Goal: Task Accomplishment & Management: Manage account settings

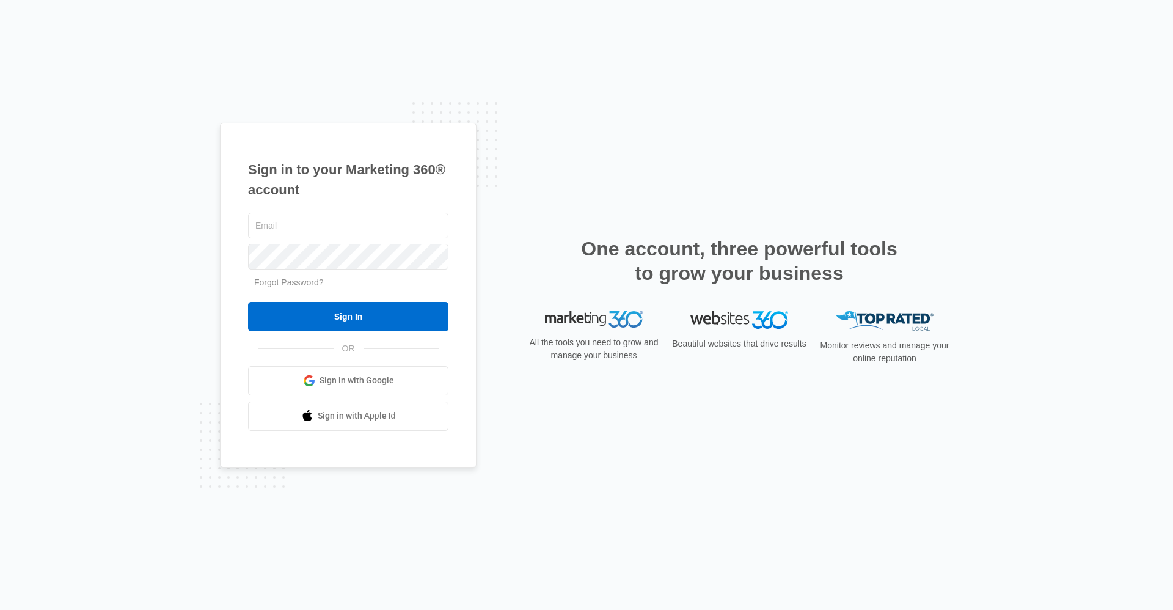
type input "[EMAIL_ADDRESS][DOMAIN_NAME]"
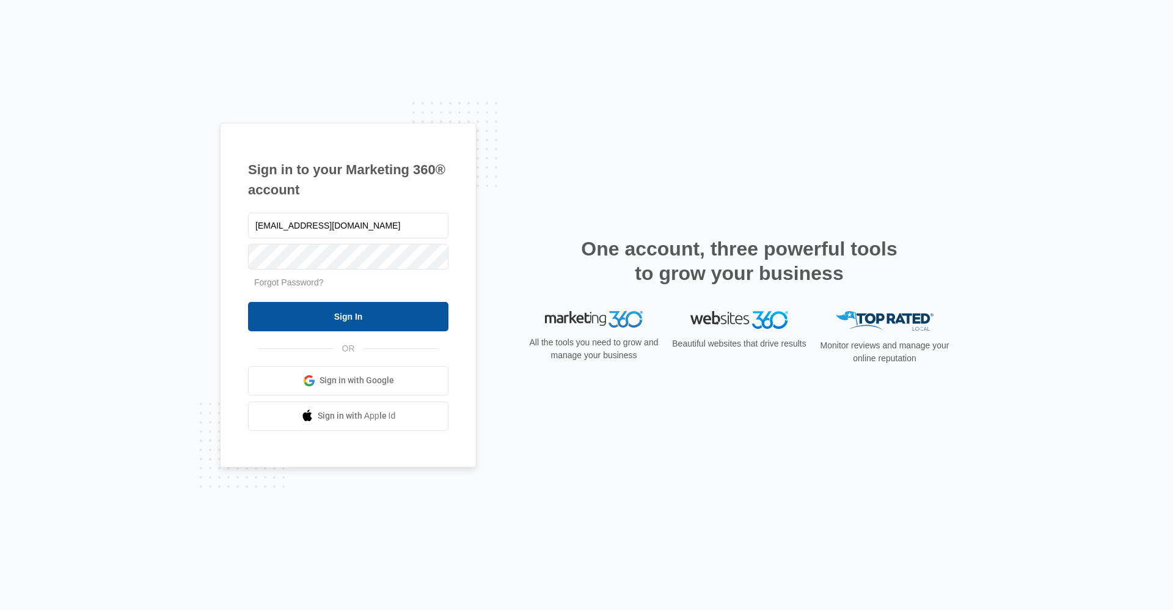
click at [381, 331] on div "promontorylease@vintage-corp.com Forgot Password? Sign In OR Sign in with Googl…" at bounding box center [348, 320] width 200 height 221
click at [382, 316] on input "Sign In" at bounding box center [348, 316] width 200 height 29
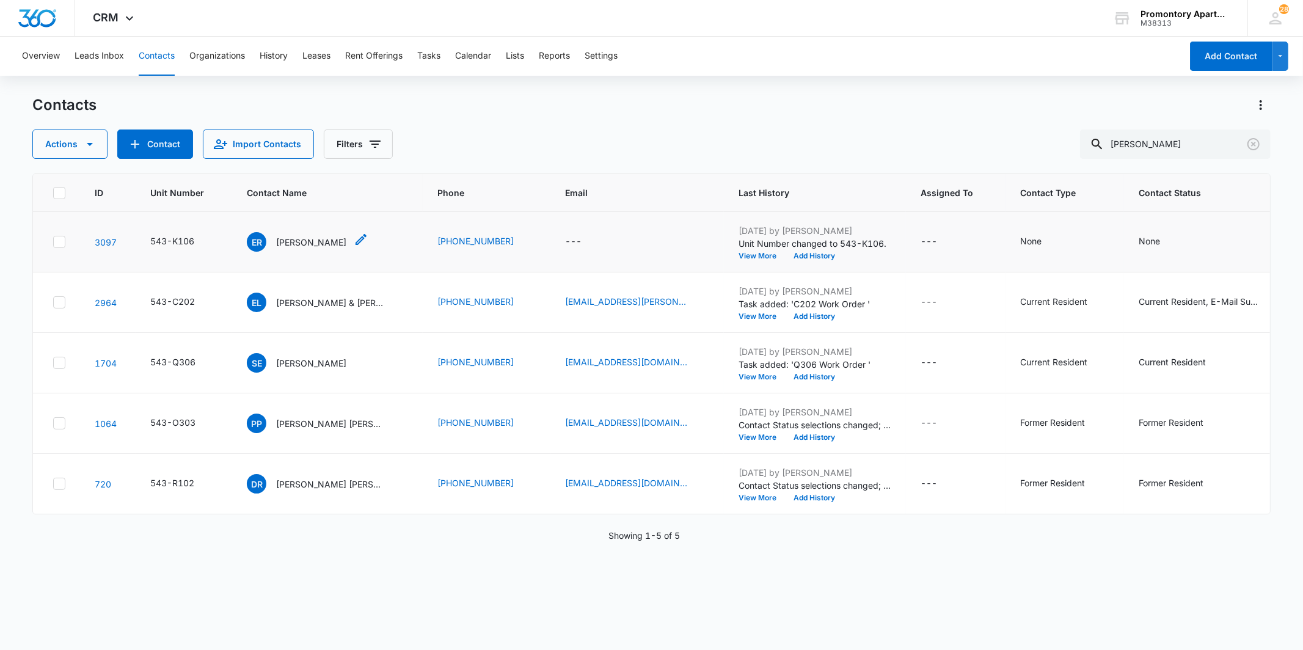
click at [258, 249] on span "ER" at bounding box center [257, 242] width 20 height 20
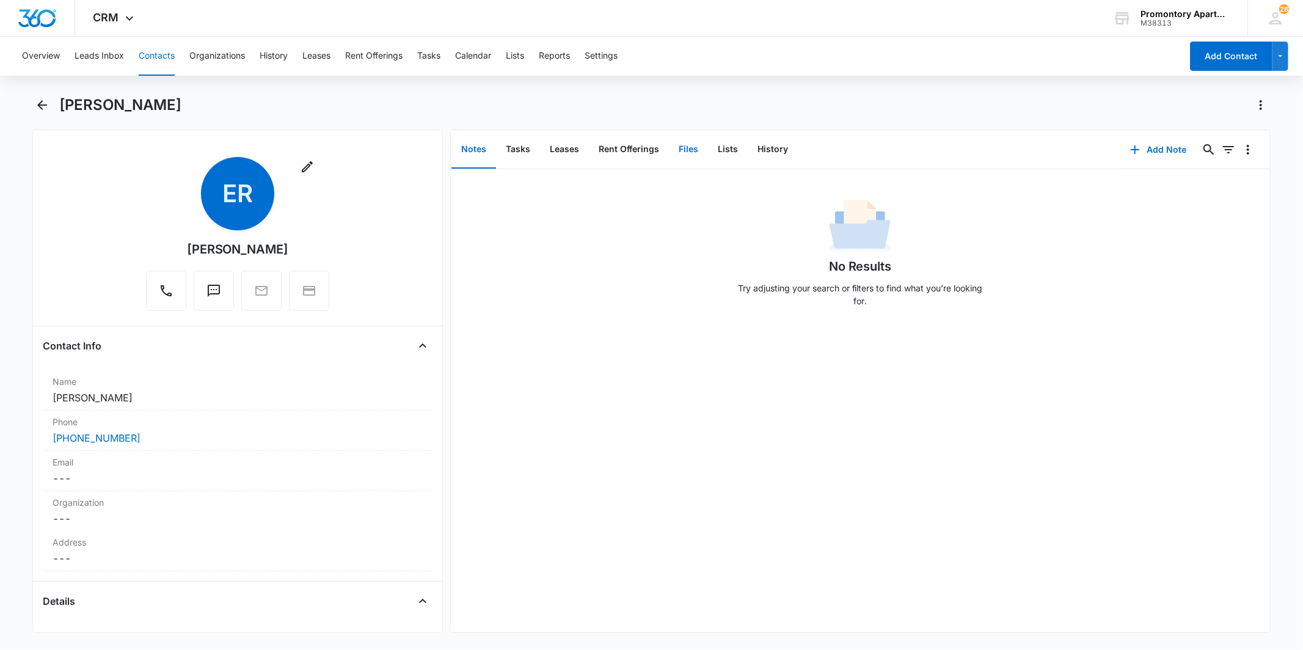
click at [689, 153] on button "Files" at bounding box center [688, 150] width 39 height 38
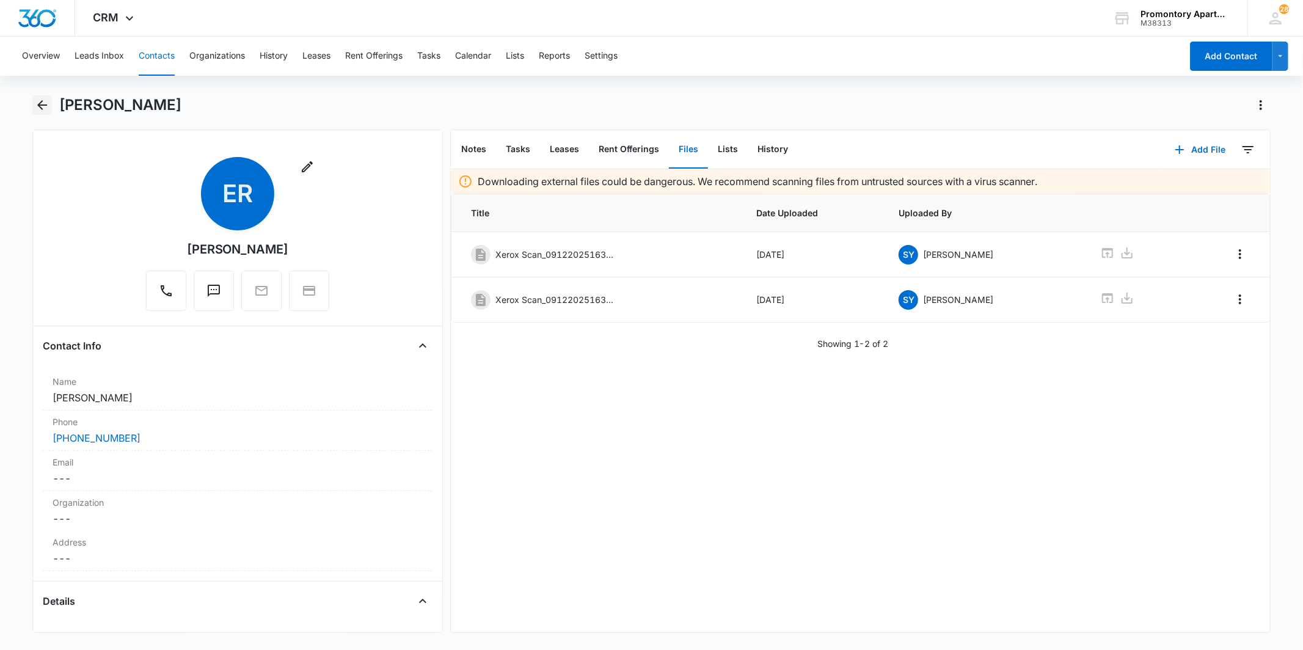
click at [42, 108] on icon "Back" at bounding box center [42, 105] width 10 height 10
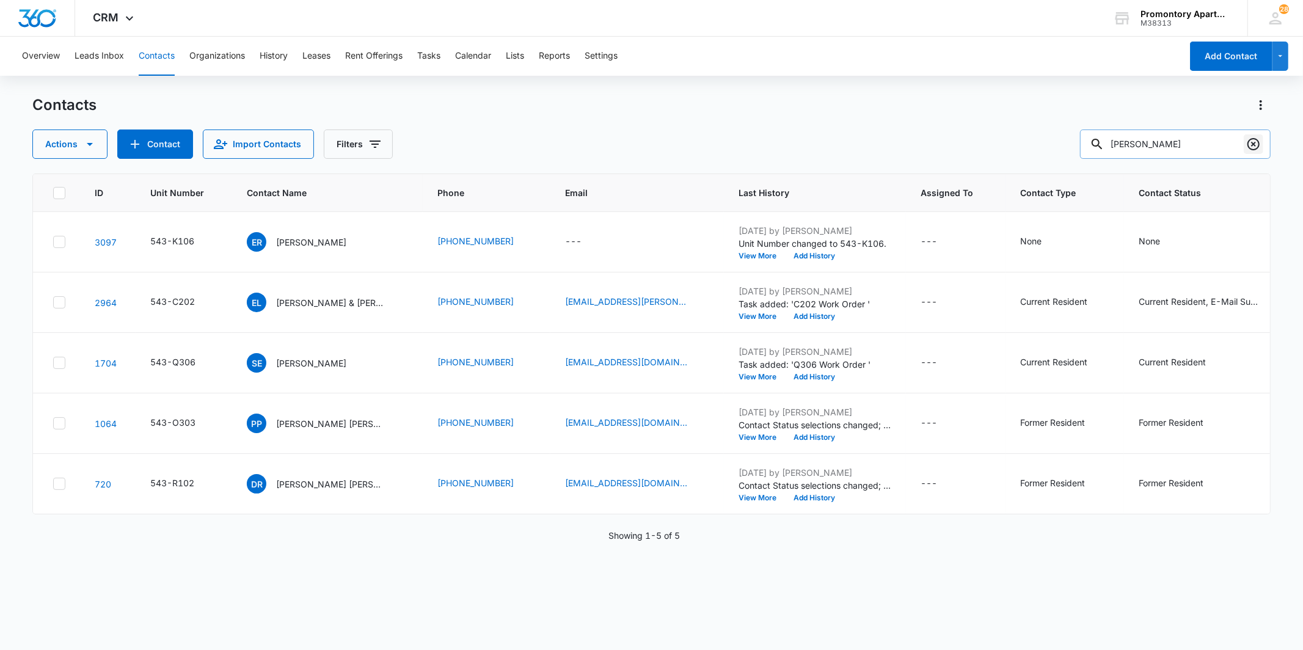
click at [1246, 137] on button "Clear" at bounding box center [1254, 144] width 20 height 20
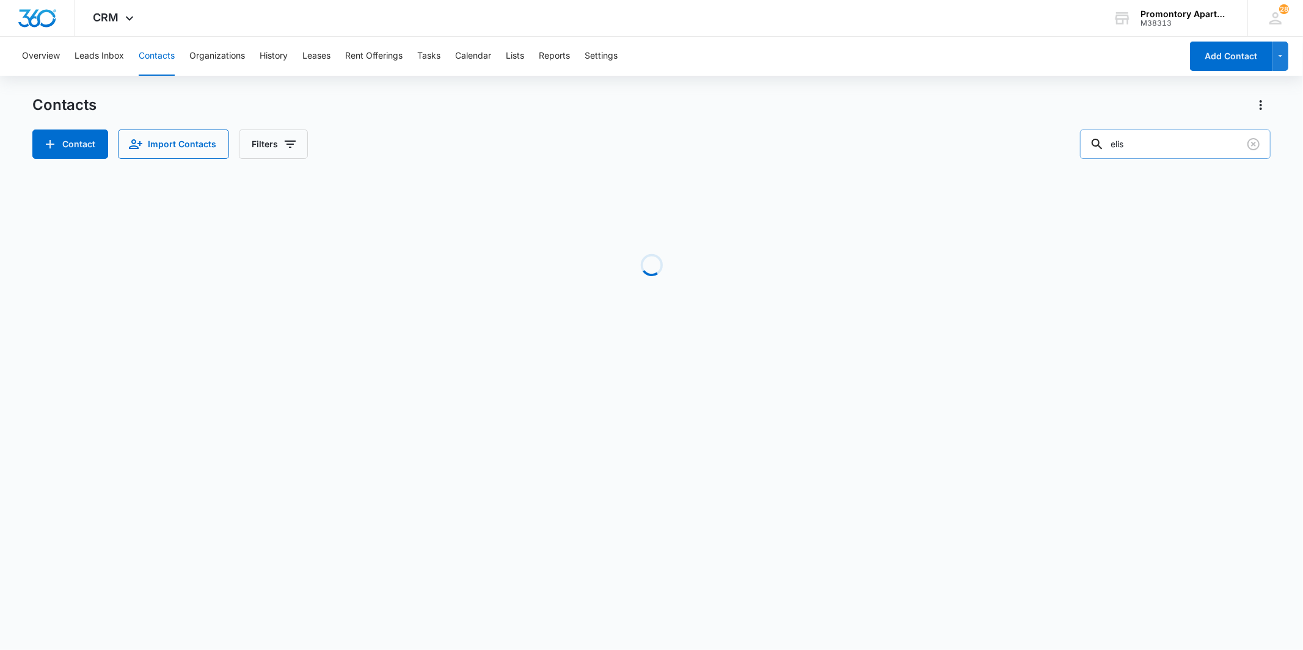
type input "elis"
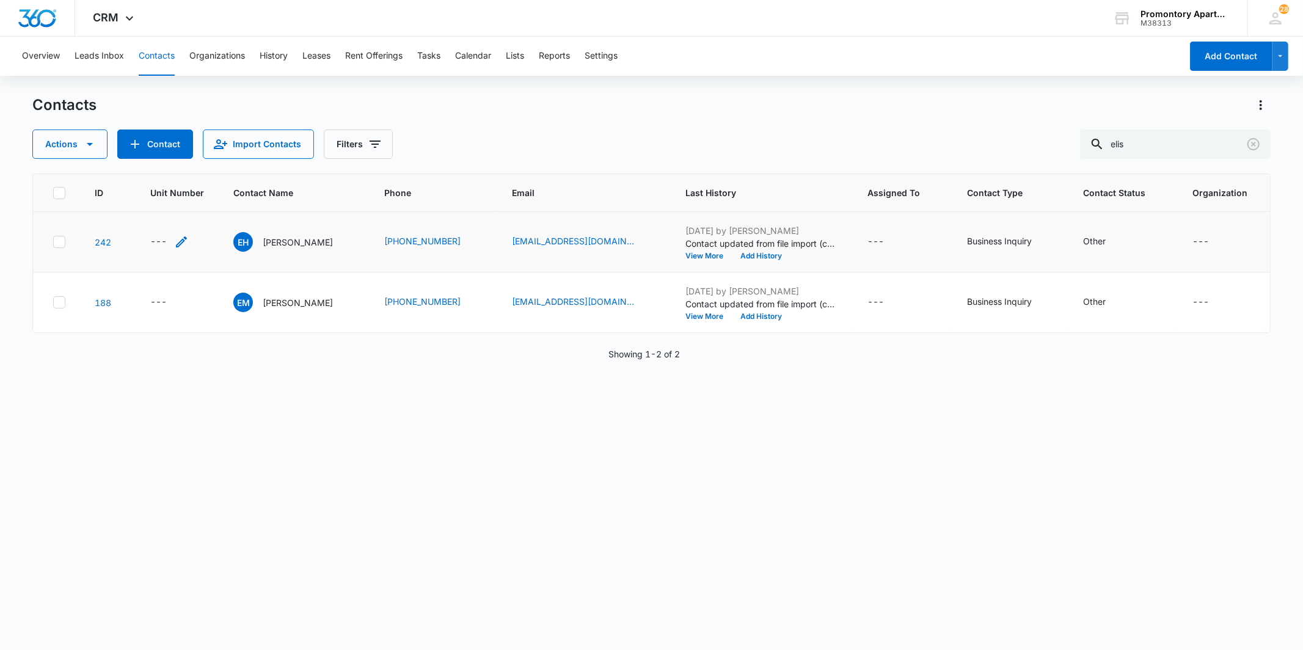
click at [157, 241] on div "---" at bounding box center [158, 242] width 16 height 15
click at [169, 158] on input "Unit Number" at bounding box center [177, 162] width 154 height 29
type input "543-W205"
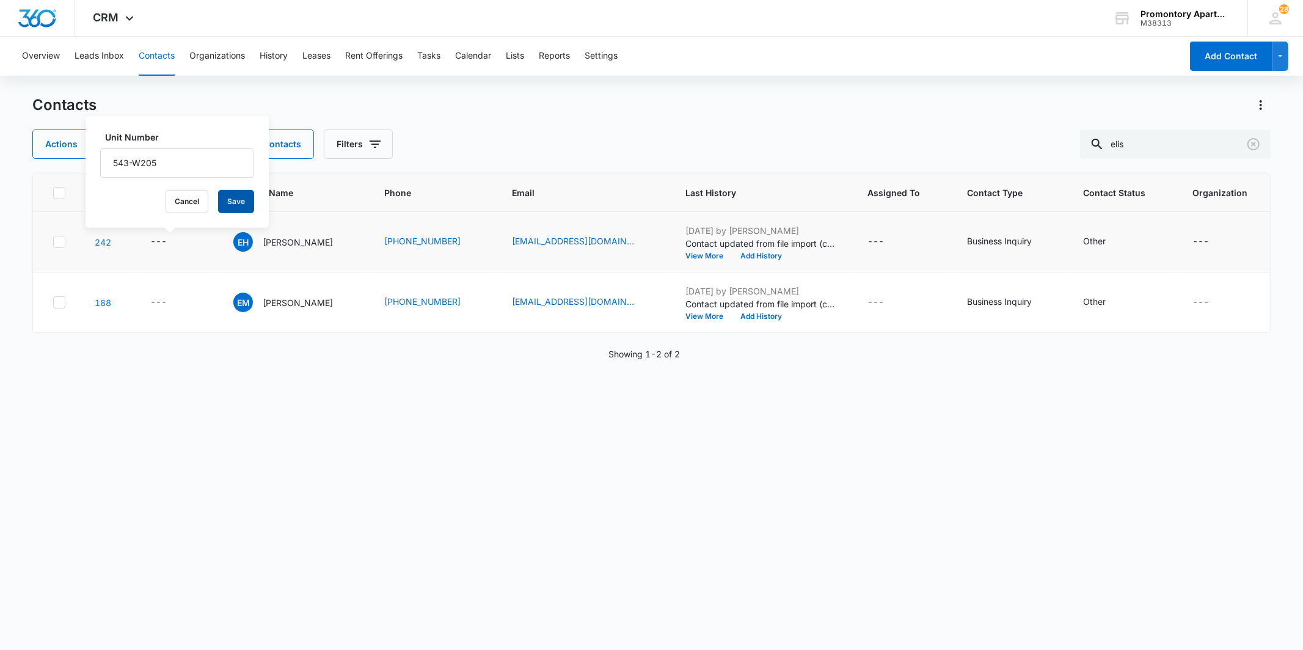
click at [231, 191] on button "Save" at bounding box center [236, 201] width 36 height 23
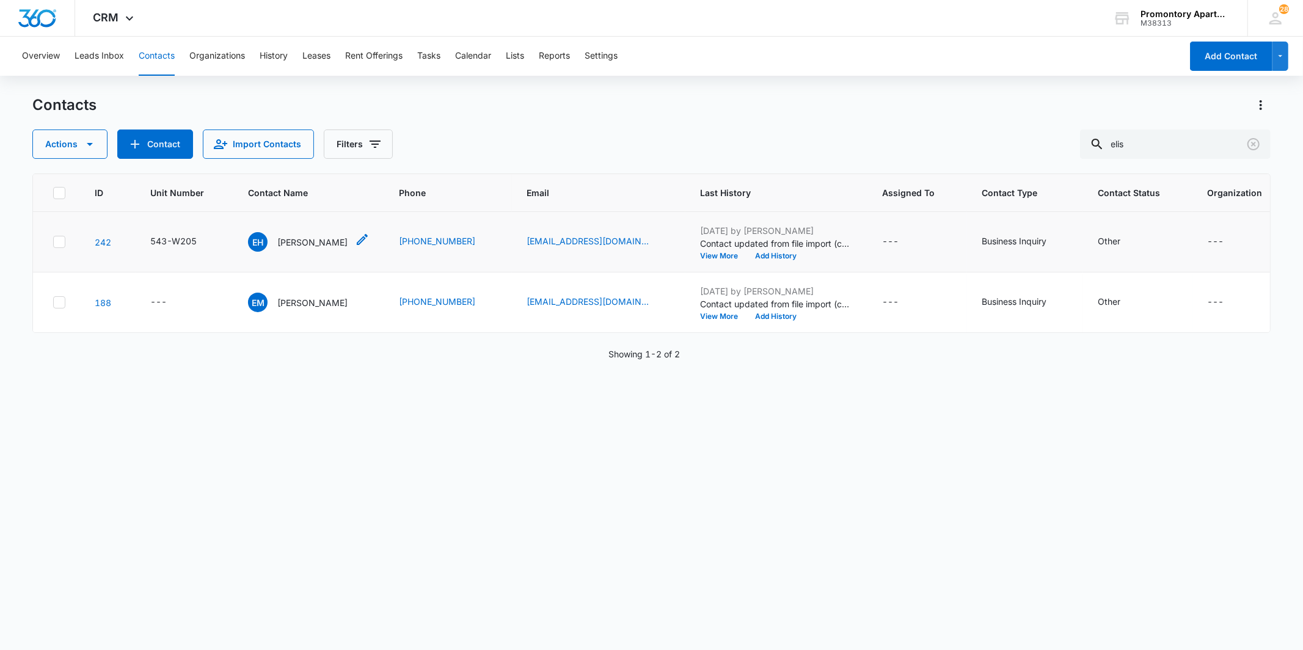
click at [257, 244] on span "EH" at bounding box center [258, 242] width 20 height 20
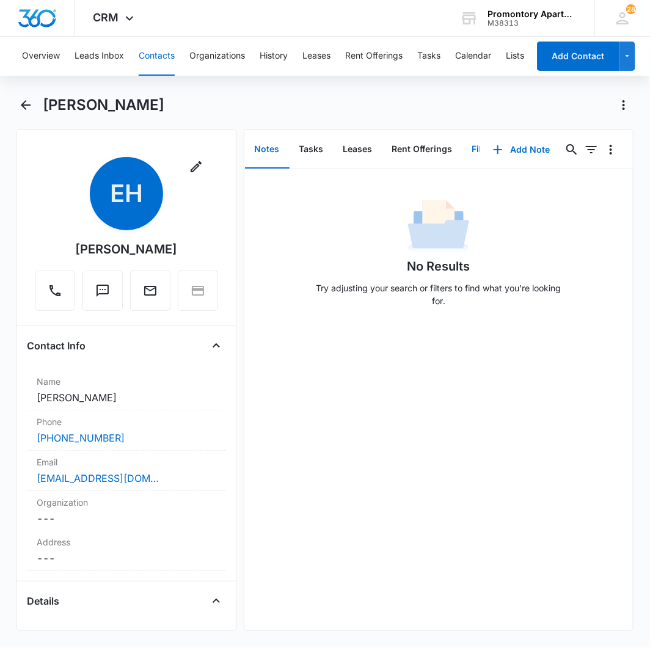
click at [467, 159] on div "Notes Tasks Leases Rent Offerings Files Lists History" at bounding box center [362, 149] width 237 height 39
click at [514, 147] on button "Add Note" at bounding box center [521, 149] width 81 height 29
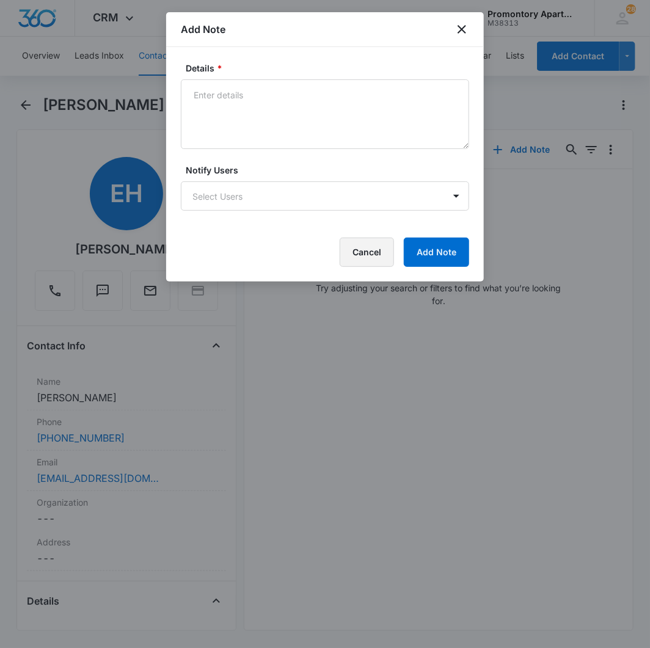
click at [377, 254] on button "Cancel" at bounding box center [367, 252] width 54 height 29
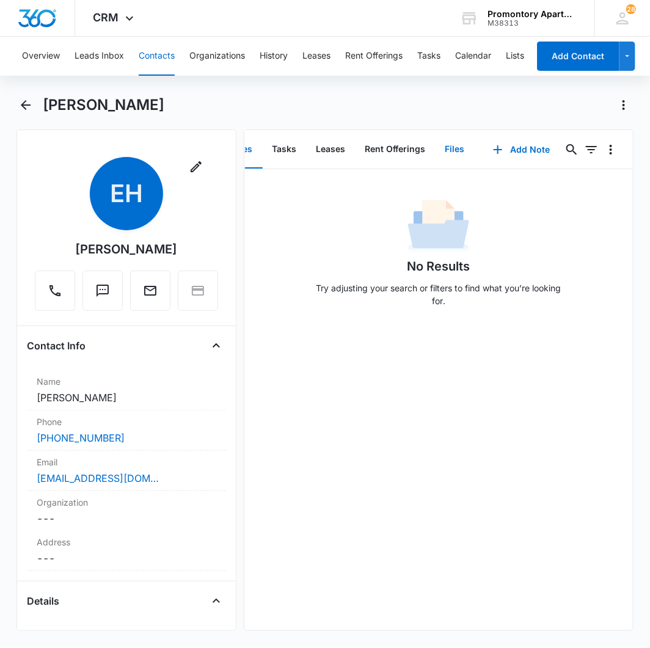
click at [448, 145] on button "Files" at bounding box center [455, 150] width 39 height 38
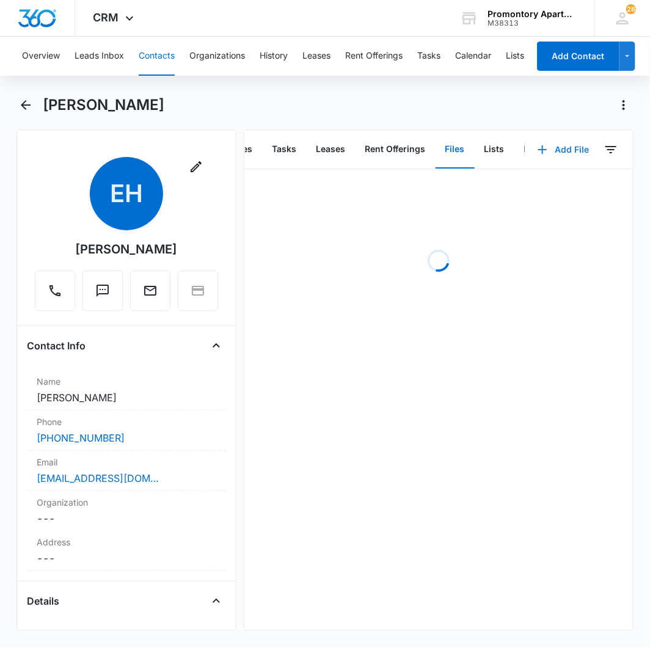
click at [535, 148] on icon "button" at bounding box center [542, 149] width 15 height 15
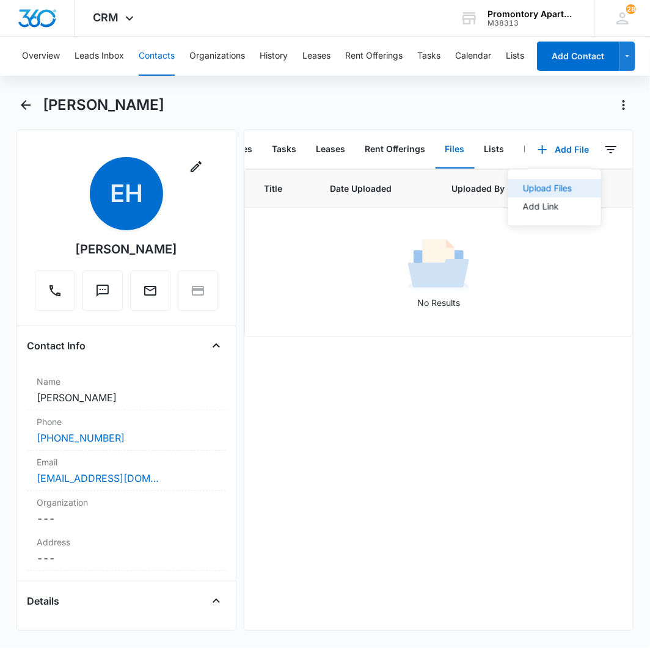
click at [522, 181] on button "Upload Files" at bounding box center [554, 188] width 93 height 18
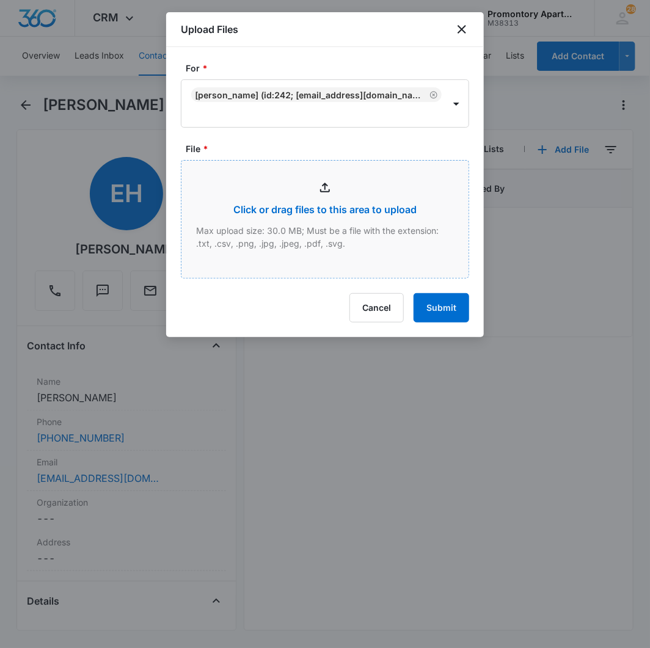
type input "C:\fakepath\Xerox Scan_09132025090315.pdf"
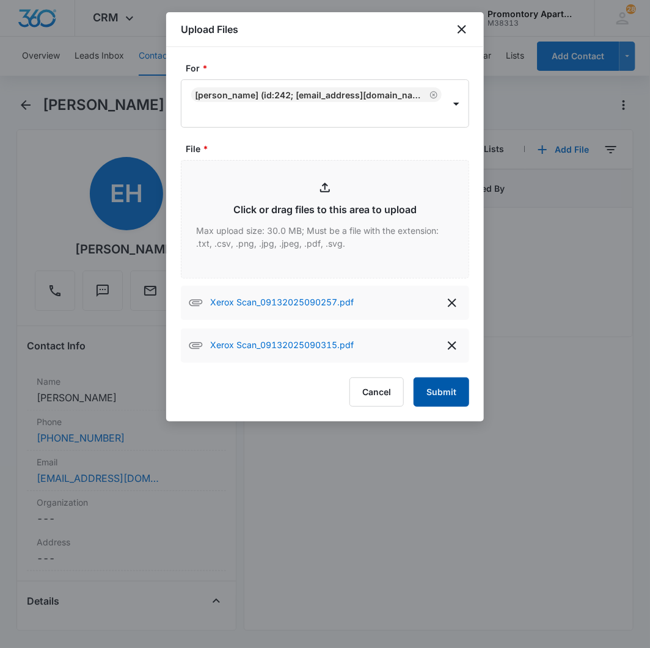
click at [435, 395] on button "Submit" at bounding box center [442, 392] width 56 height 29
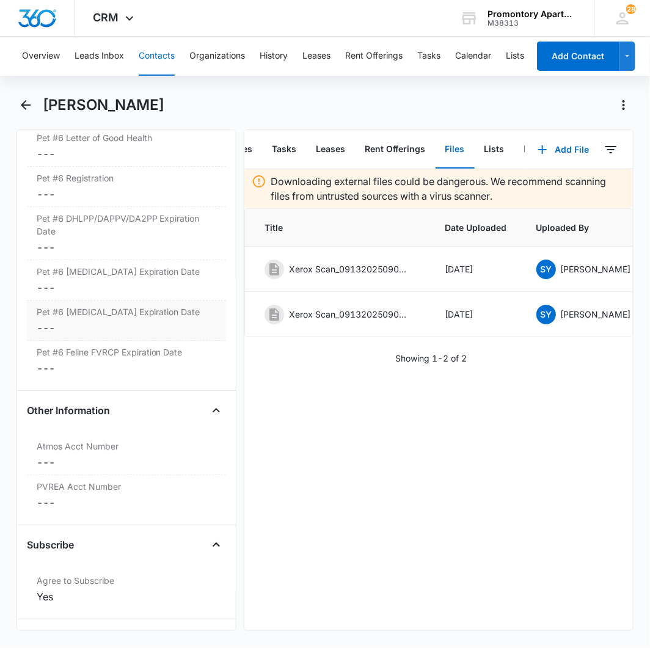
scroll to position [4344, 0]
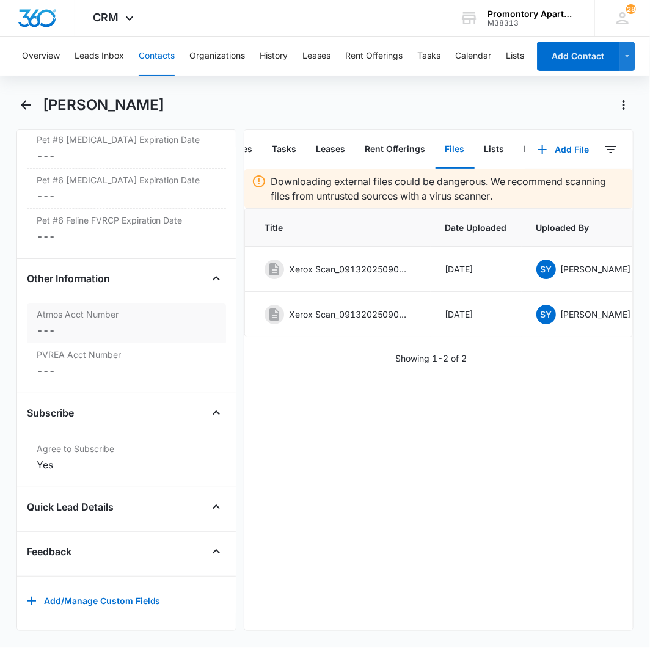
click at [98, 323] on dd "Cancel Save Changes ---" at bounding box center [127, 330] width 180 height 15
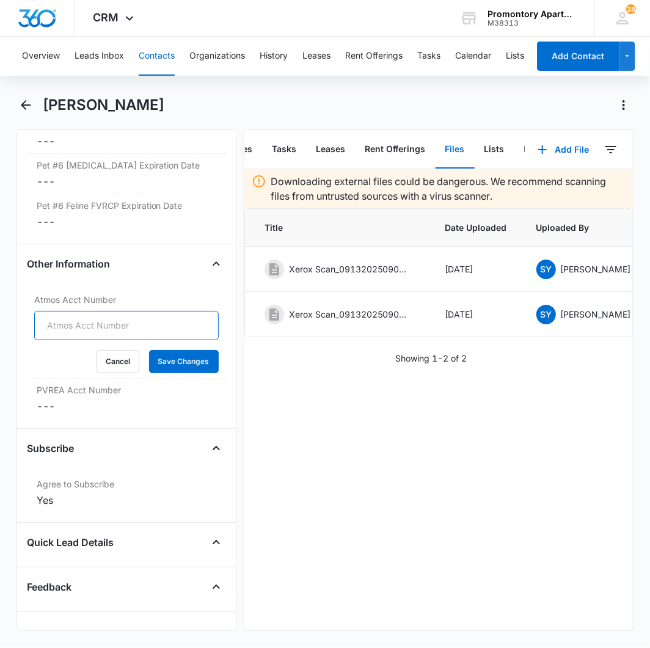
click at [95, 334] on input "Atmos Acct Number" at bounding box center [126, 325] width 184 height 29
type input "3073946565"
click at [152, 359] on button "Save Changes" at bounding box center [184, 361] width 70 height 23
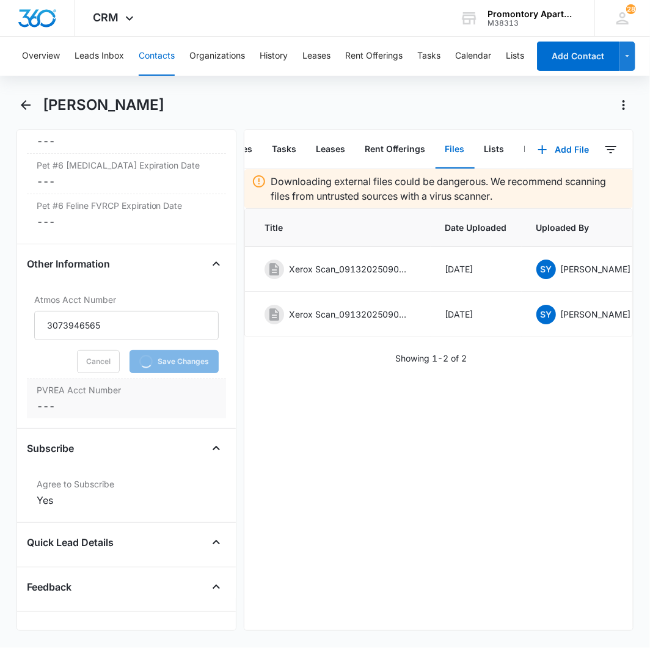
click at [108, 396] on label "PVREA Acct Number" at bounding box center [127, 390] width 180 height 13
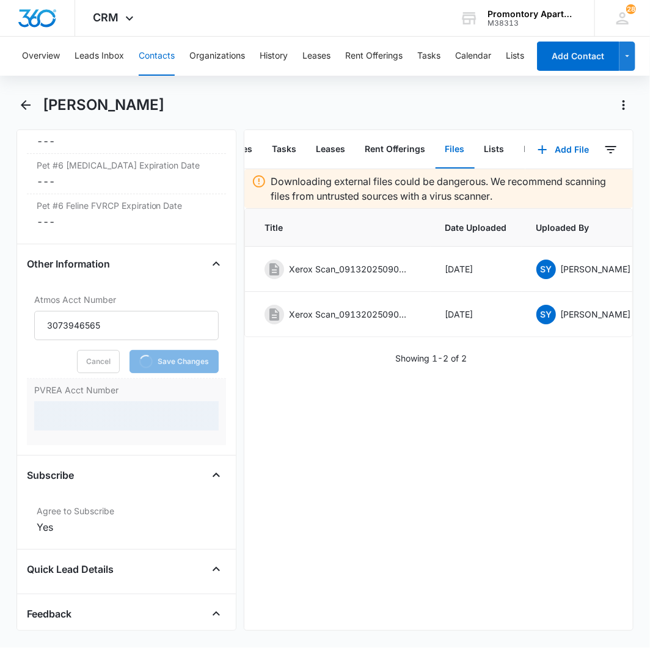
click at [90, 416] on div at bounding box center [126, 415] width 184 height 29
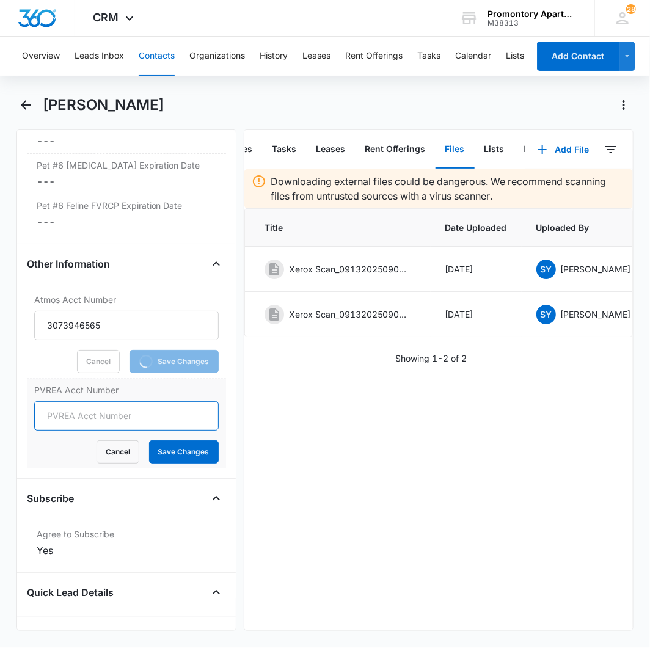
click at [88, 425] on input "PVREA Acct Number" at bounding box center [126, 415] width 184 height 29
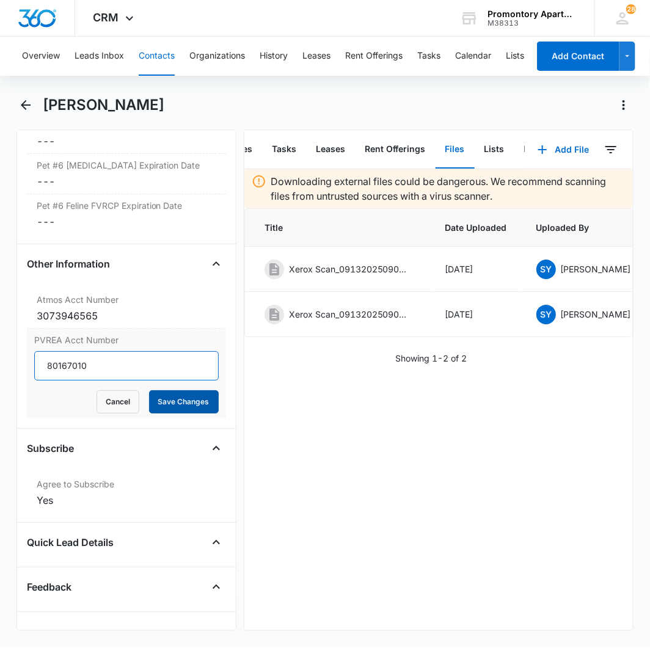
type input "80167010"
click at [153, 404] on button "Save Changes" at bounding box center [184, 401] width 70 height 23
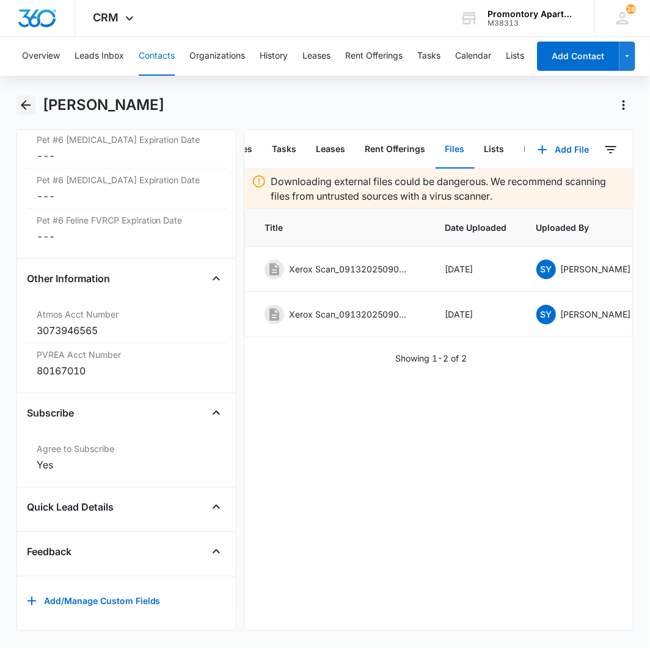
click at [27, 101] on icon "Back" at bounding box center [25, 105] width 15 height 15
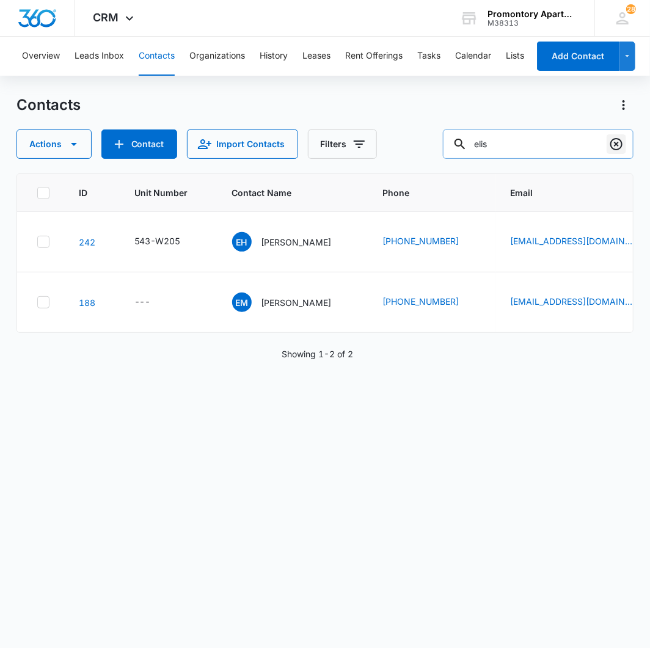
click at [615, 151] on icon "Clear" at bounding box center [616, 144] width 15 height 15
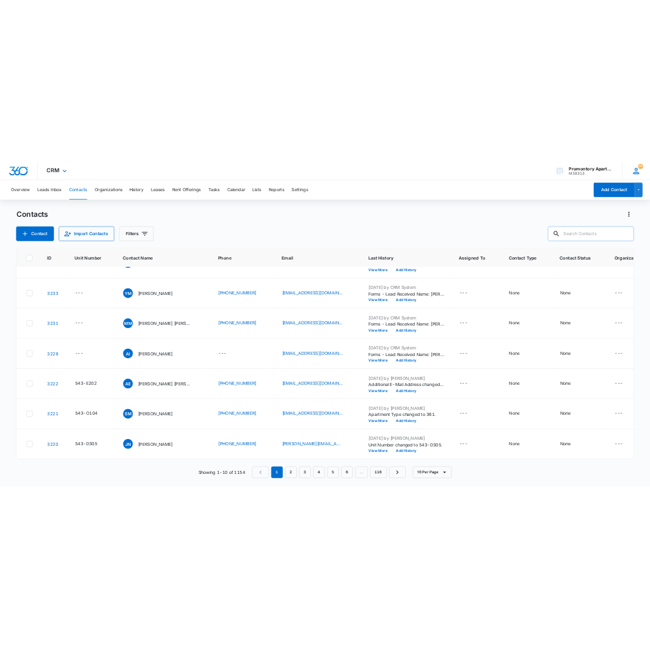
scroll to position [231, 0]
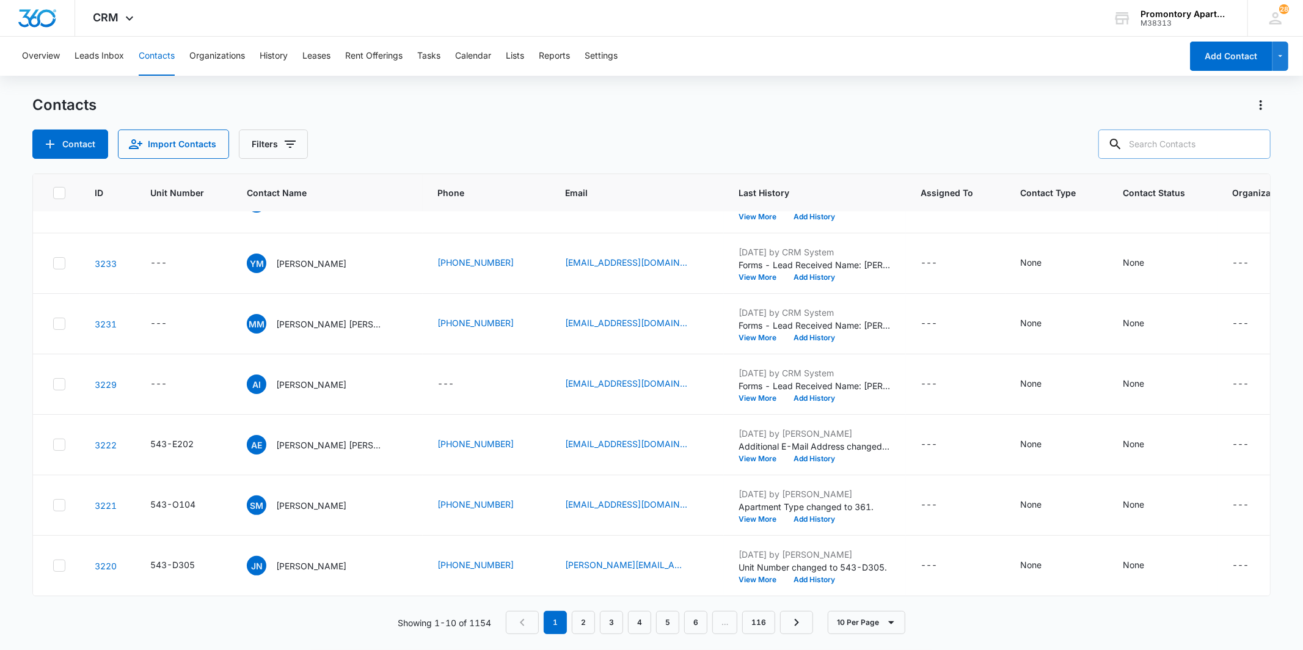
click at [379, 107] on div "Contacts" at bounding box center [651, 105] width 1238 height 20
click at [111, 56] on button "Leads Inbox" at bounding box center [99, 56] width 49 height 39
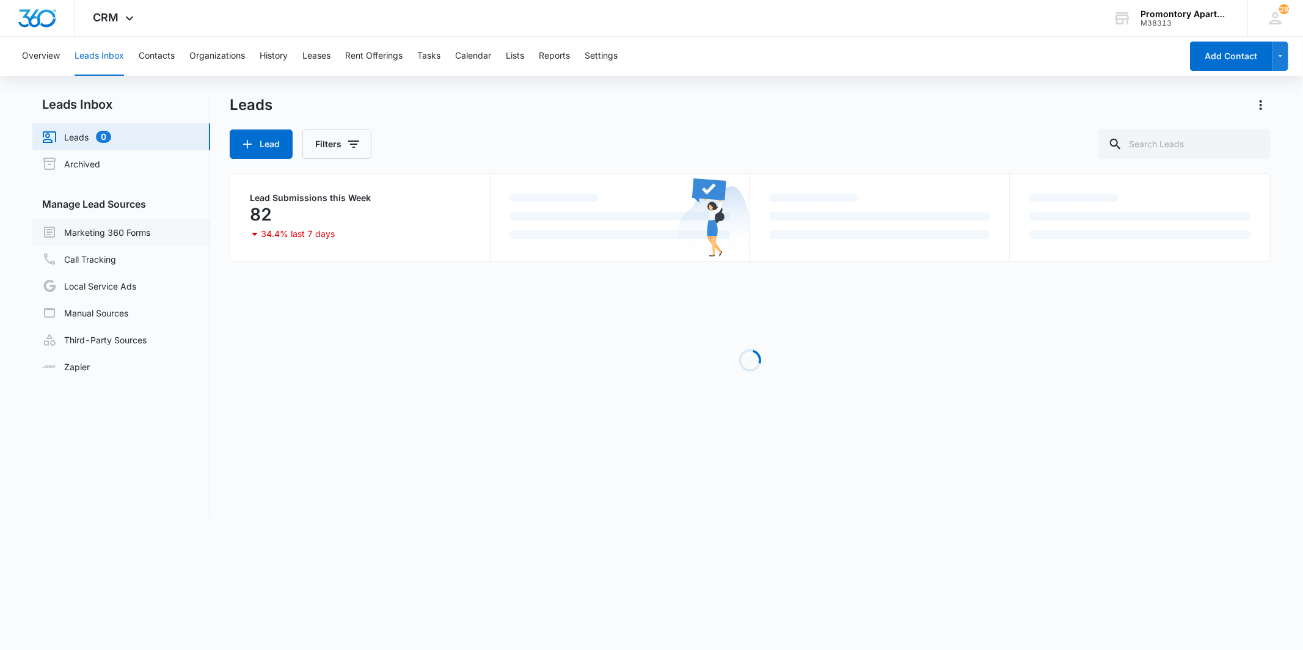
click at [144, 235] on link "Marketing 360 Forms" at bounding box center [96, 232] width 108 height 15
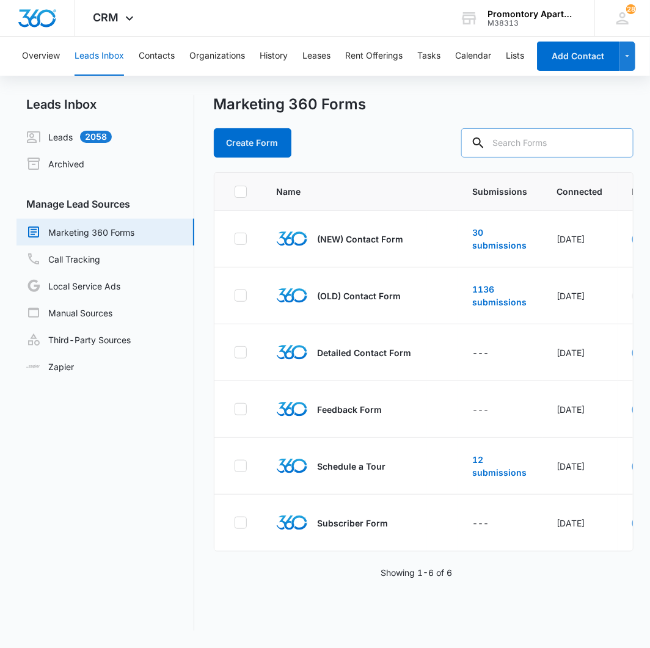
click at [529, 153] on input "text" at bounding box center [547, 142] width 172 height 29
click at [145, 53] on button "Contacts" at bounding box center [157, 56] width 36 height 39
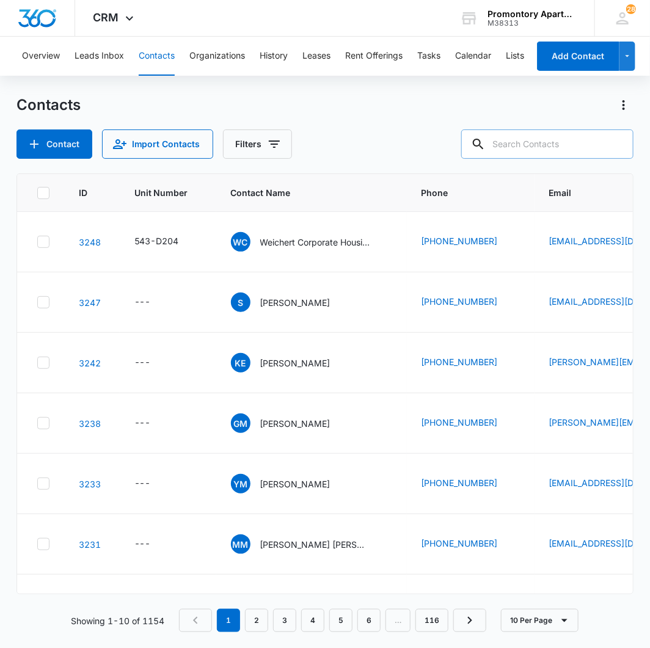
click at [546, 151] on input "text" at bounding box center [547, 144] width 172 height 29
type input "pan"
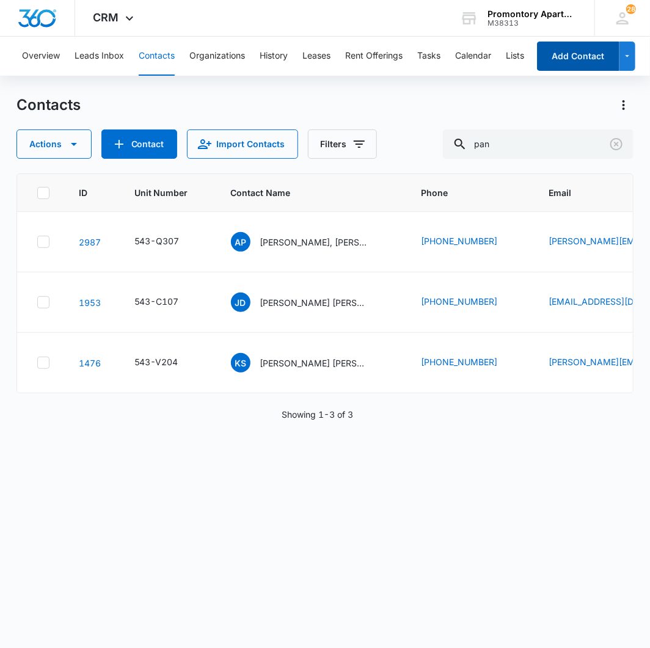
click at [575, 57] on button "Add Contact" at bounding box center [578, 56] width 82 height 29
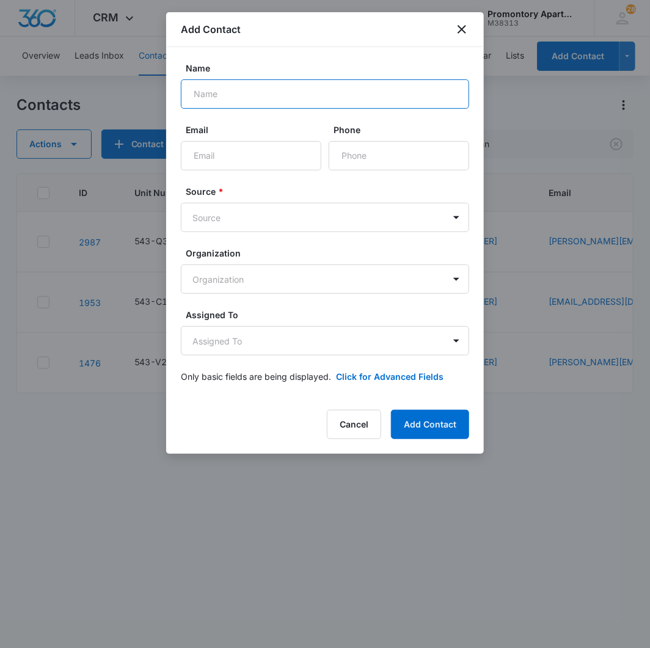
click at [254, 94] on input "Name" at bounding box center [325, 93] width 288 height 29
type input "Panterra Energy"
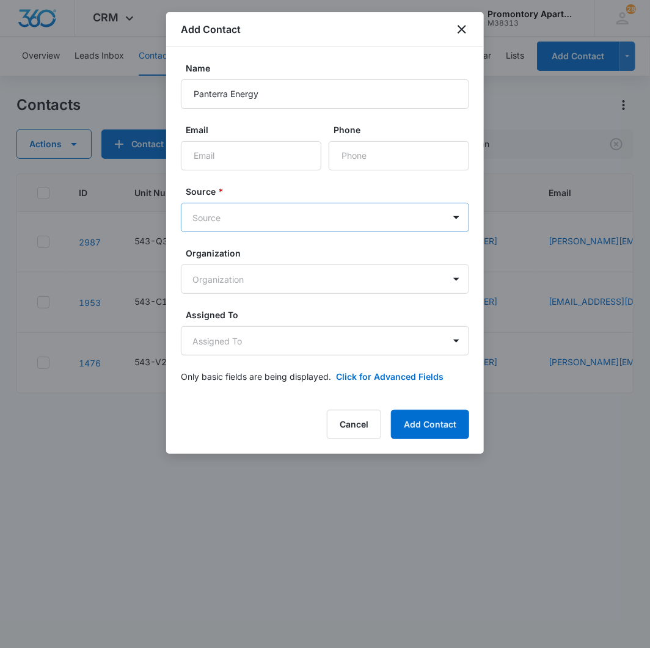
click at [269, 222] on body "CRM Apps Reputation Websites Forms CRM Email Social Content Files Brand Setting…" at bounding box center [325, 324] width 650 height 648
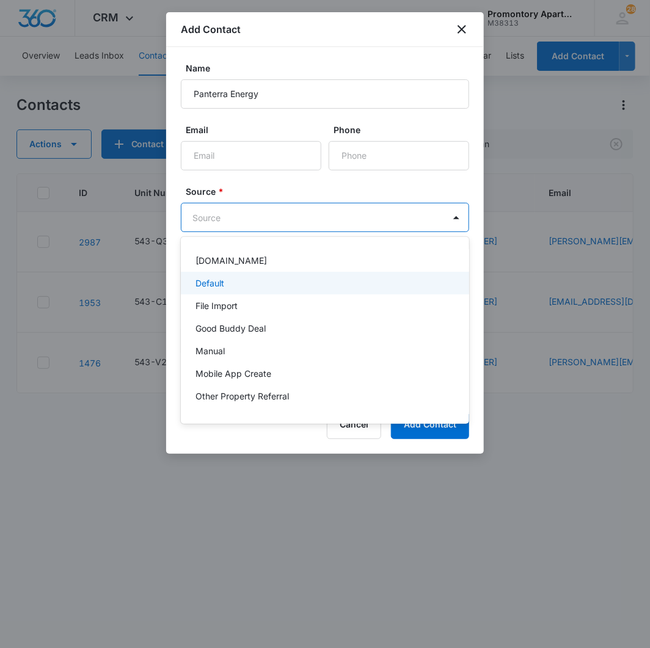
click at [264, 278] on div "Default" at bounding box center [323, 283] width 257 height 13
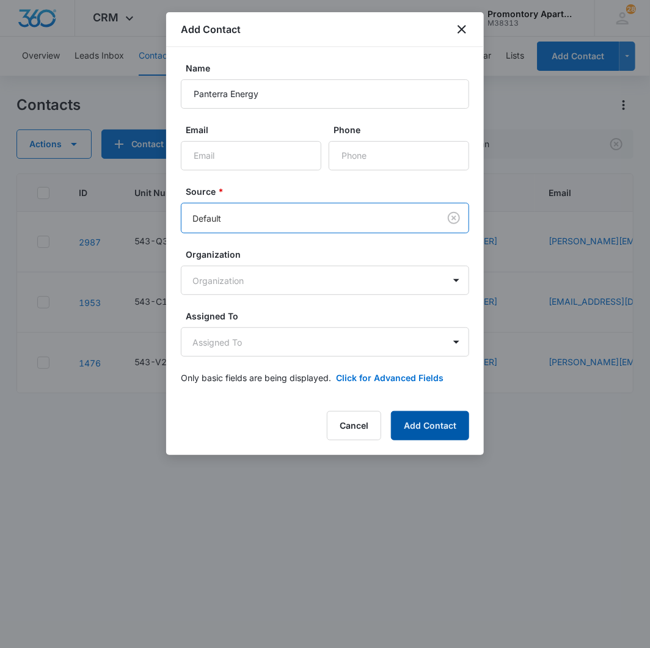
click at [437, 425] on button "Add Contact" at bounding box center [430, 425] width 78 height 29
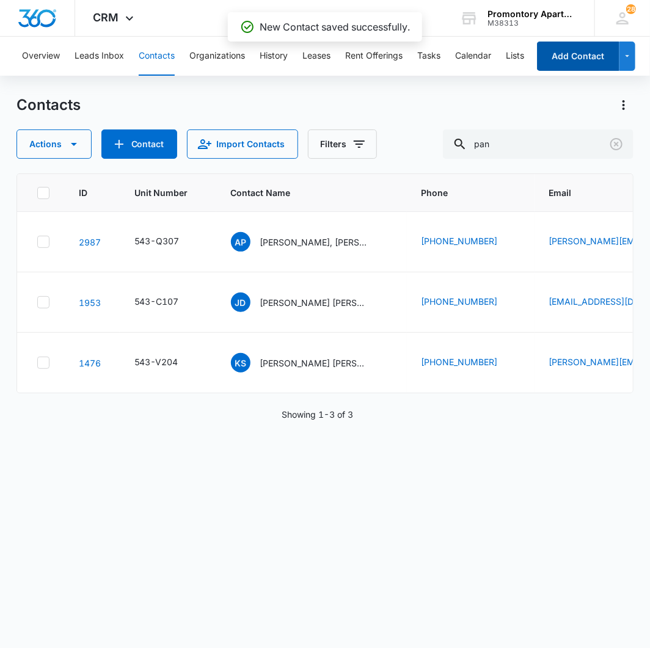
click at [588, 59] on button "Add Contact" at bounding box center [578, 56] width 82 height 29
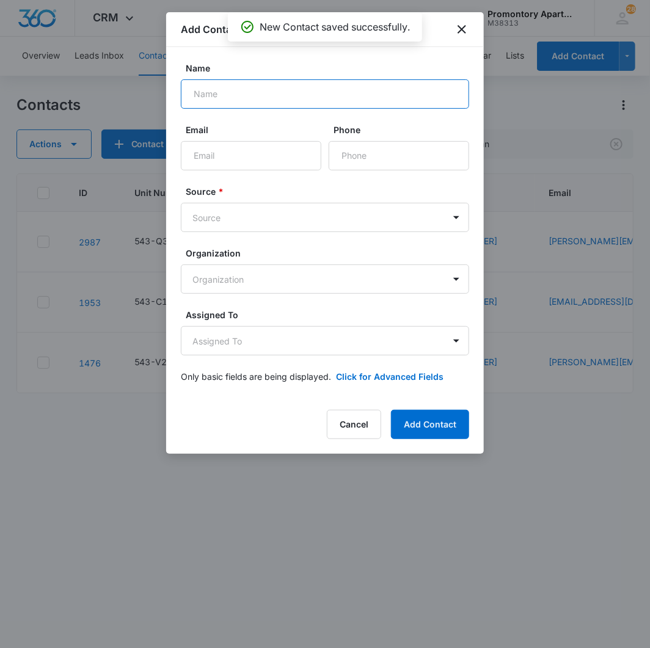
click at [278, 97] on input "Name" at bounding box center [325, 93] width 288 height 29
type input "Panterra Energy LLC"
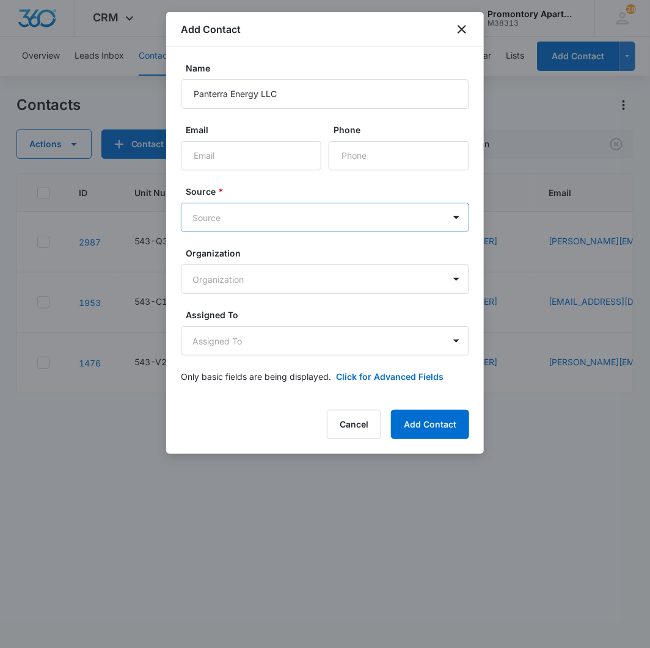
click at [254, 225] on body "CRM Apps Reputation Websites Forms CRM Email Social Content Files Brand Setting…" at bounding box center [325, 324] width 650 height 648
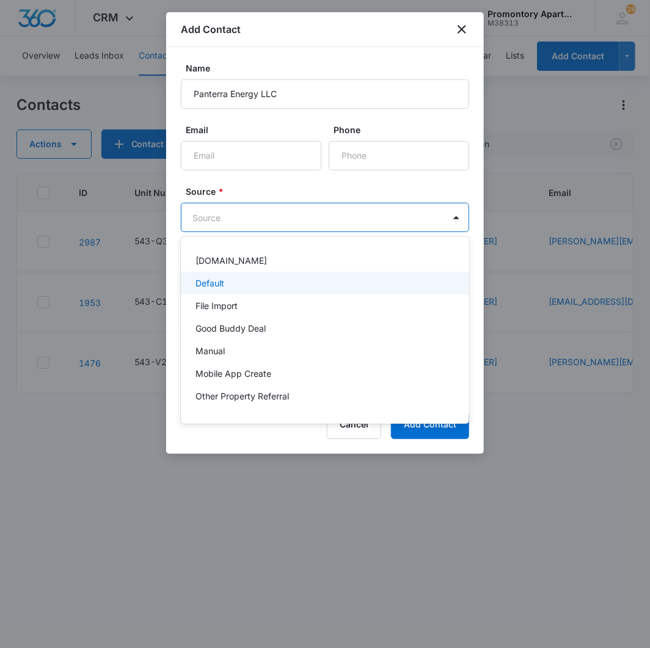
click at [243, 288] on div "Default" at bounding box center [323, 283] width 257 height 13
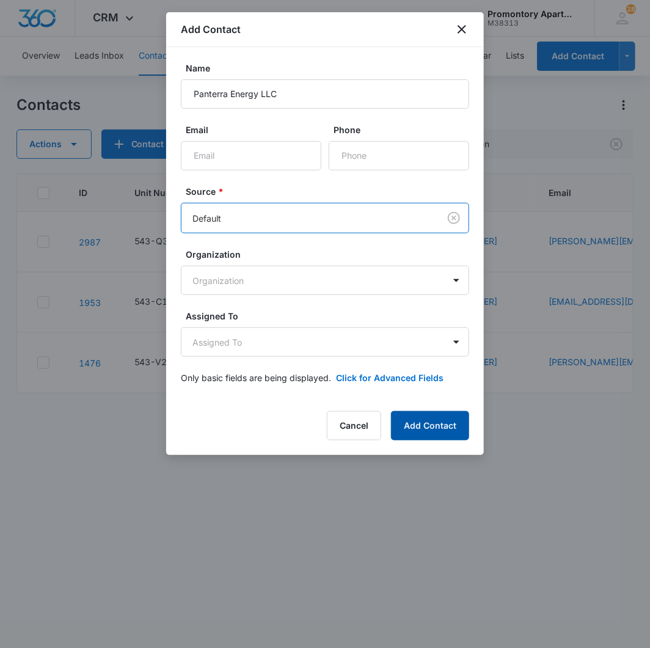
click at [404, 428] on button "Add Contact" at bounding box center [430, 425] width 78 height 29
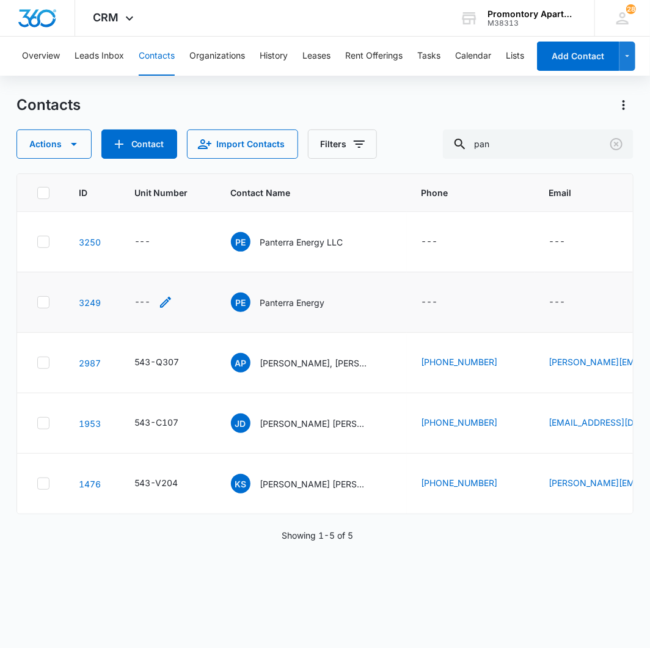
click at [142, 302] on div "---" at bounding box center [142, 302] width 16 height 15
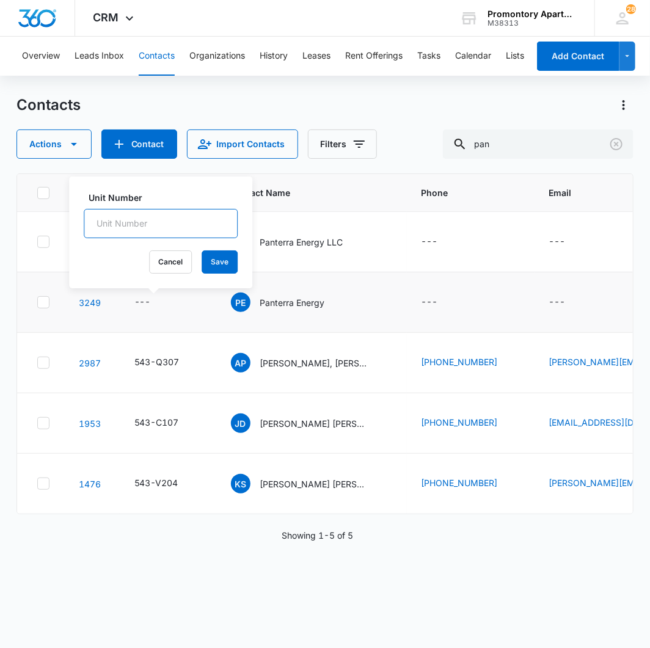
click at [147, 211] on input "Unit Number" at bounding box center [161, 223] width 154 height 29
type input "543-J303"
click at [202, 258] on button "Save" at bounding box center [220, 261] width 36 height 23
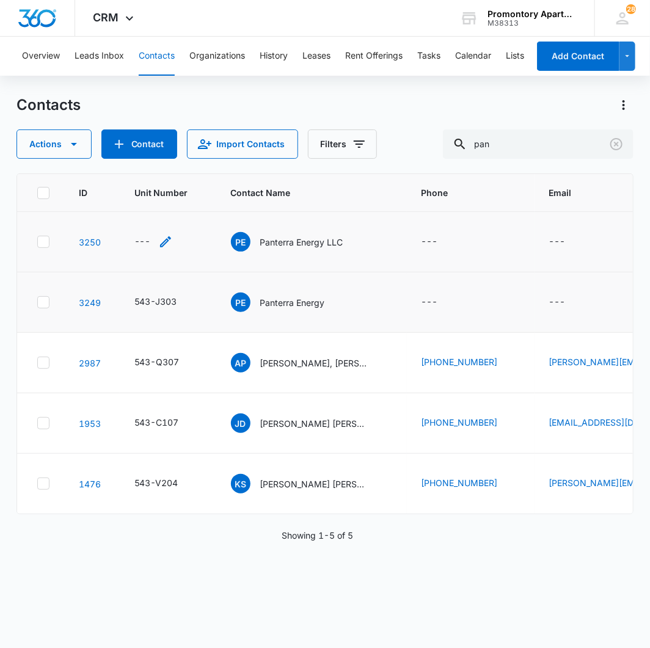
click at [141, 243] on div "---" at bounding box center [142, 242] width 16 height 15
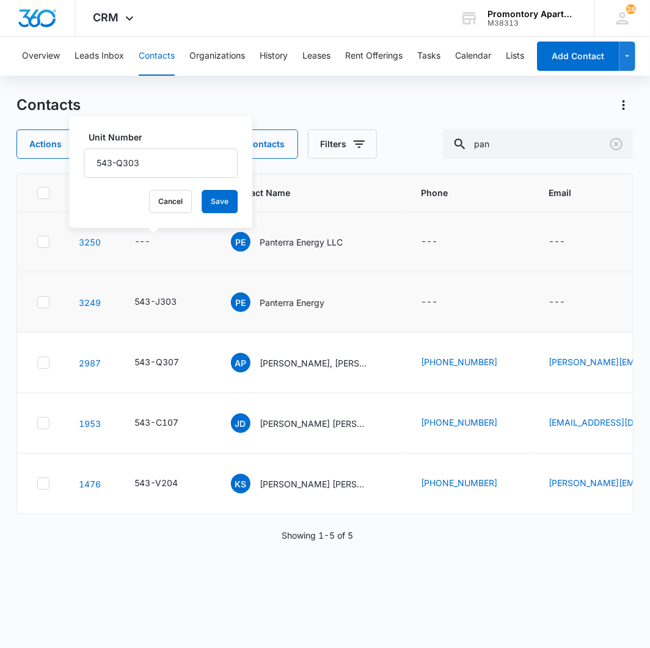
type input "543-Q303"
click at [190, 137] on label "Unit Number" at bounding box center [166, 137] width 154 height 13
click at [190, 148] on input "543-Q303" at bounding box center [161, 162] width 154 height 29
click at [205, 202] on button "Save" at bounding box center [220, 201] width 36 height 23
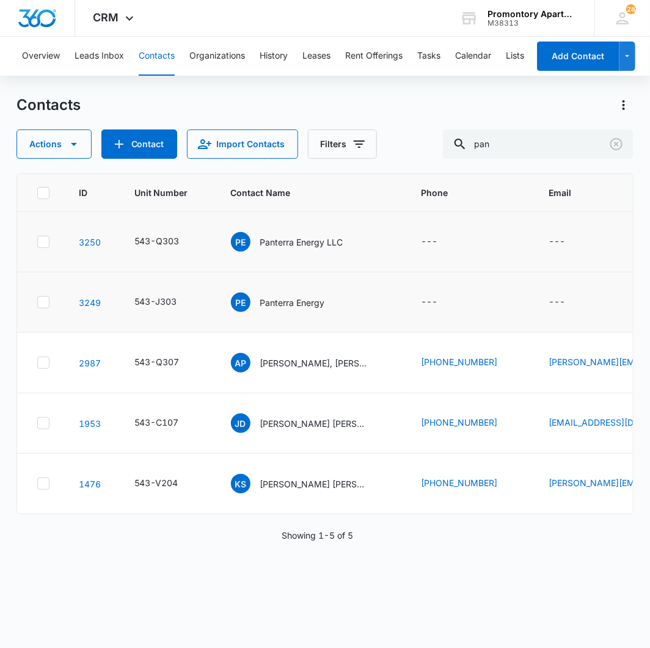
click at [385, 307] on div "PE Panterra Energy" at bounding box center [311, 303] width 161 height 20
click at [247, 304] on span "PE" at bounding box center [241, 303] width 20 height 20
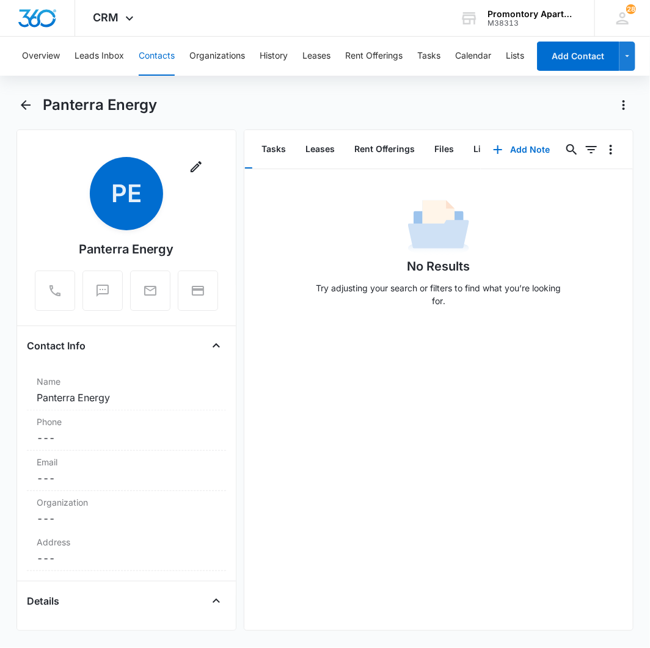
scroll to position [0, 54]
click at [428, 145] on button "Files" at bounding box center [428, 150] width 39 height 38
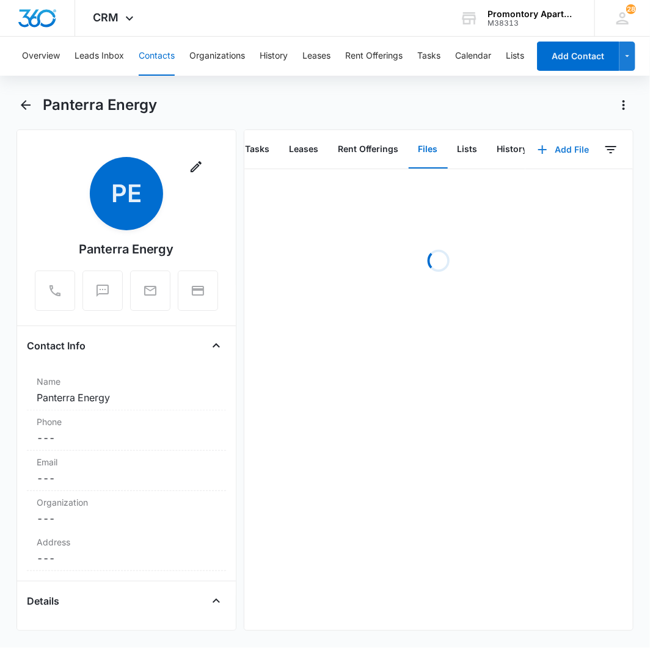
click at [567, 147] on button "Add File" at bounding box center [563, 149] width 76 height 29
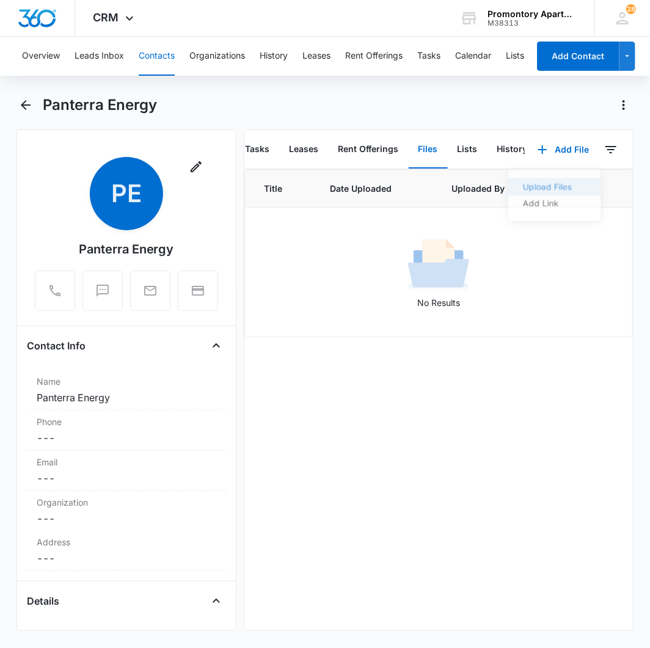
click at [538, 186] on div "Upload Files" at bounding box center [547, 188] width 49 height 9
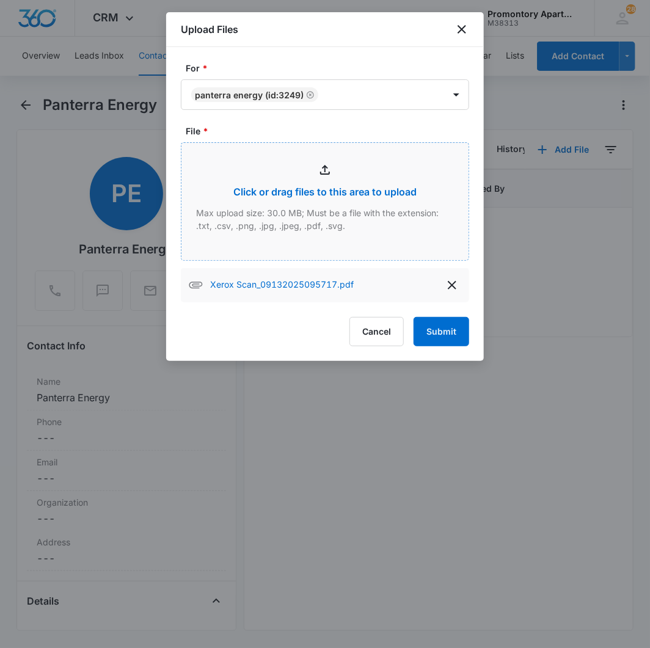
type input "C:\fakepath\Xerox Scan_09132025095740.pdf"
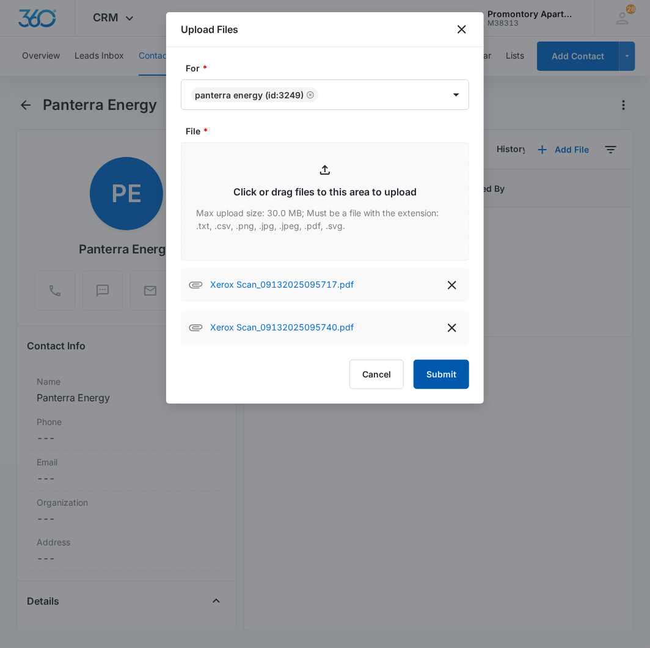
click at [436, 370] on button "Submit" at bounding box center [442, 374] width 56 height 29
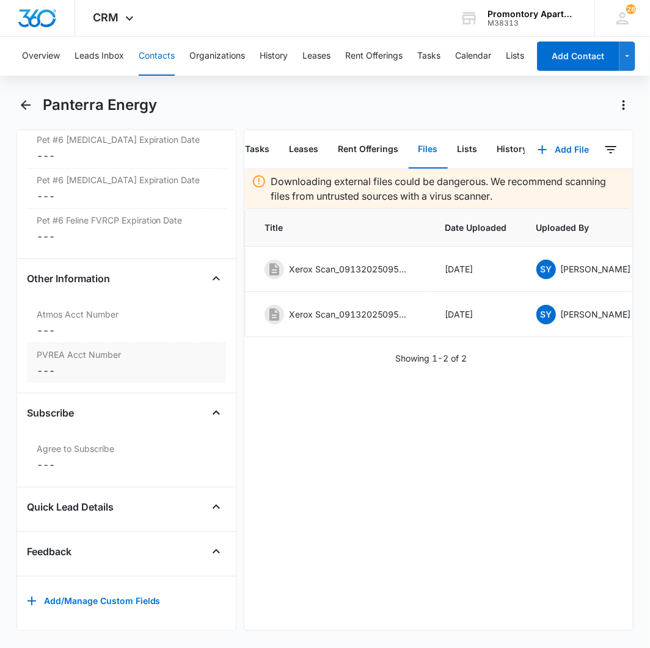
click at [95, 343] on div "PVREA Acct Number Cancel Save Changes ---" at bounding box center [126, 363] width 199 height 40
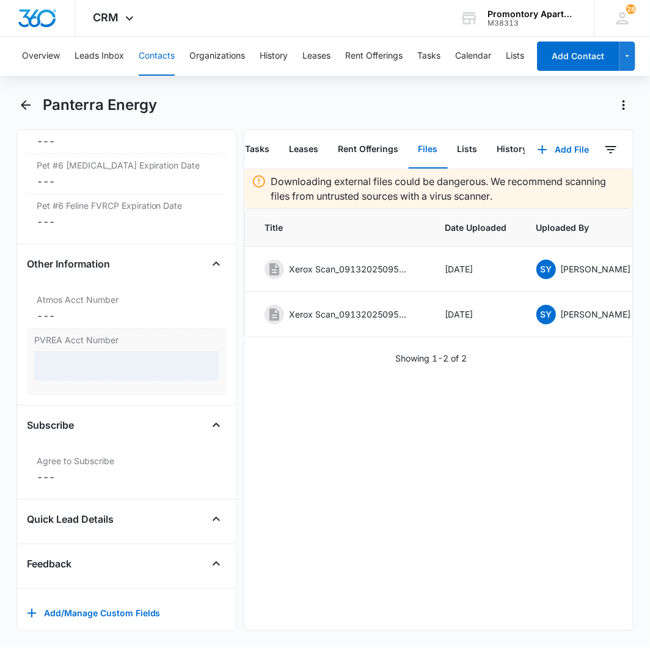
scroll to position [4344, 0]
click at [86, 315] on dd "Cancel Save Changes ---" at bounding box center [127, 316] width 180 height 15
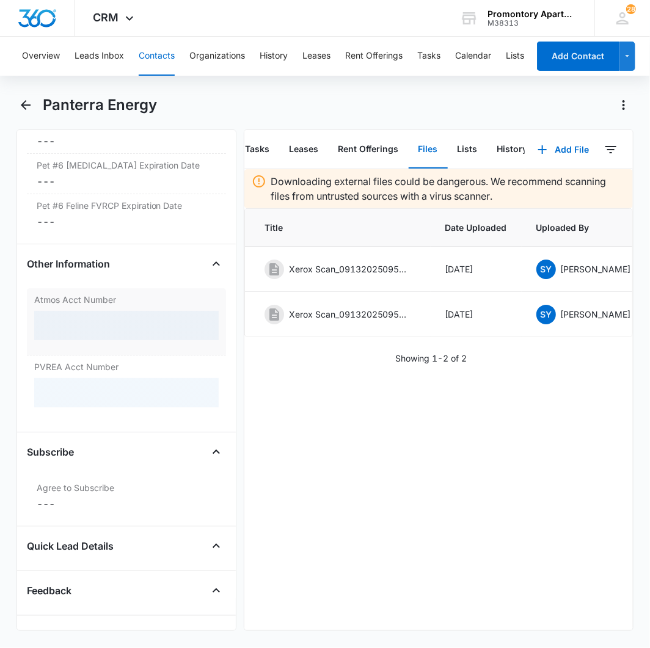
click at [82, 329] on div at bounding box center [126, 325] width 184 height 29
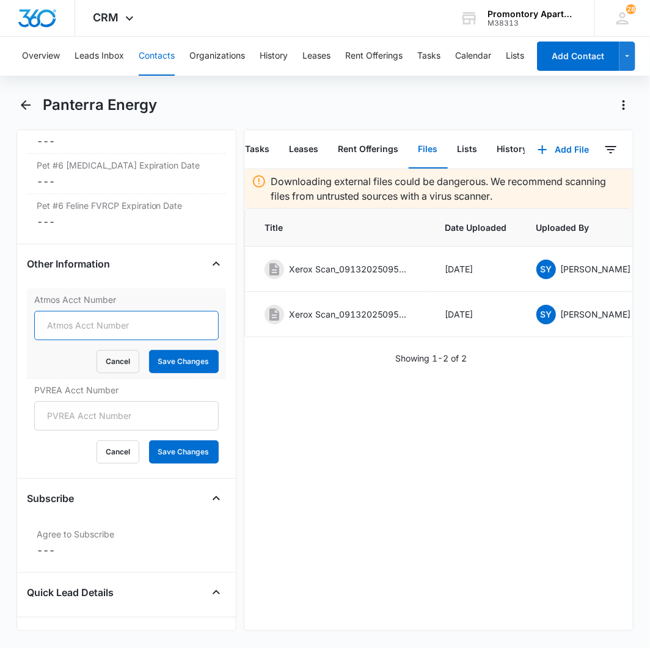
click at [80, 332] on input "Atmos Acct Number" at bounding box center [126, 325] width 184 height 29
type input "6"
type input "3073919782"
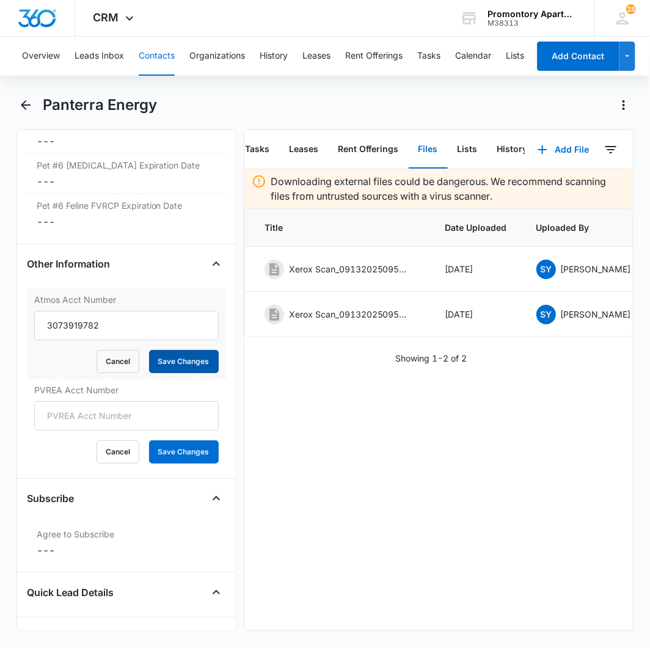
click at [173, 373] on button "Save Changes" at bounding box center [184, 361] width 70 height 23
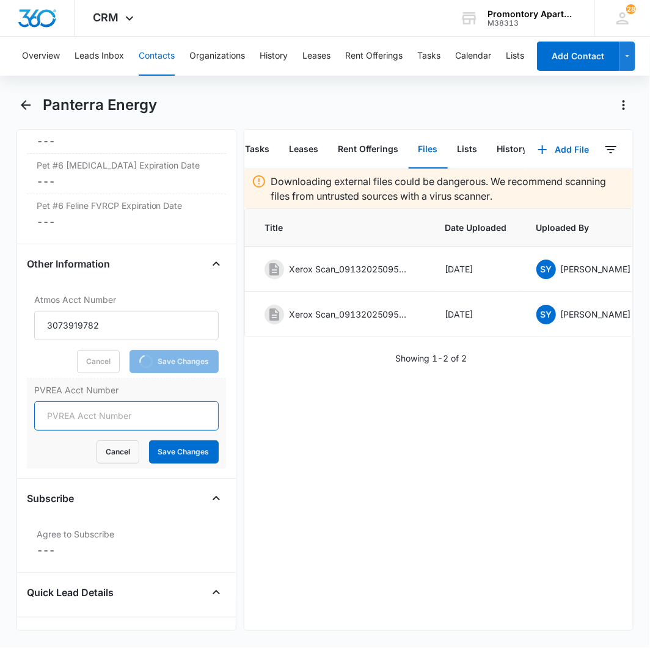
click at [164, 414] on input "PVREA Acct Number" at bounding box center [126, 415] width 184 height 29
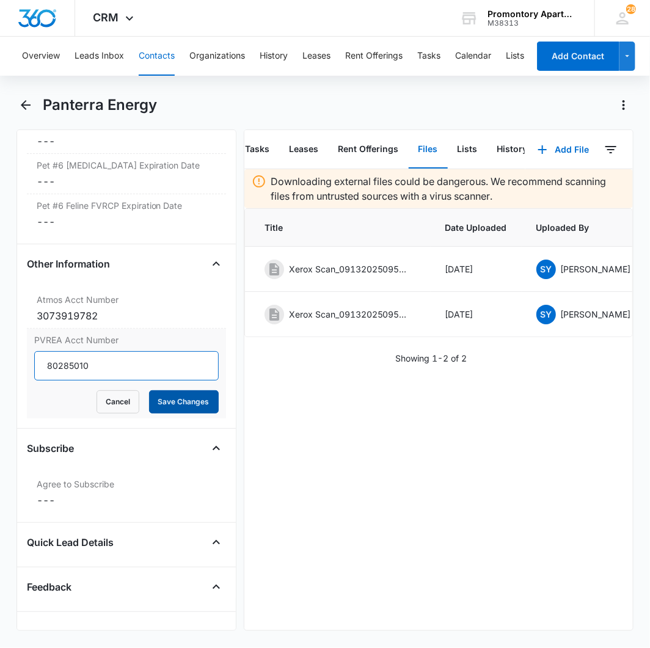
type input "80285010"
click at [159, 411] on button "Save Changes" at bounding box center [184, 401] width 70 height 23
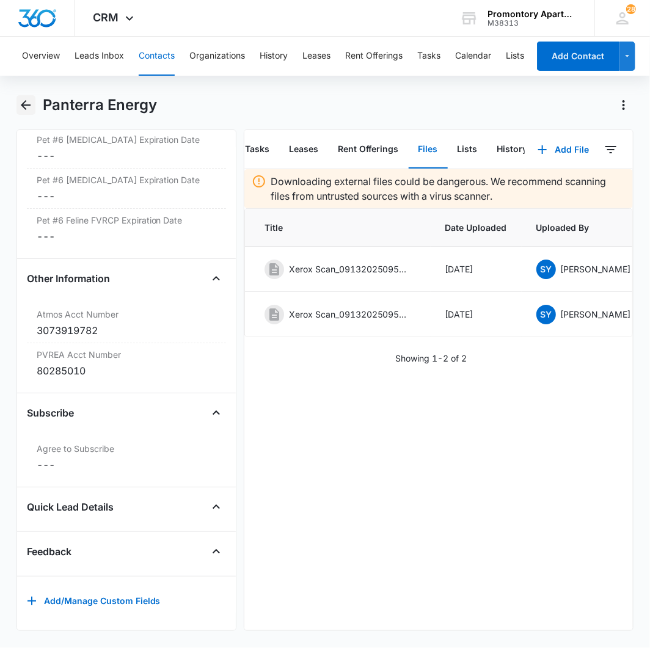
click at [26, 99] on icon "Back" at bounding box center [25, 105] width 15 height 15
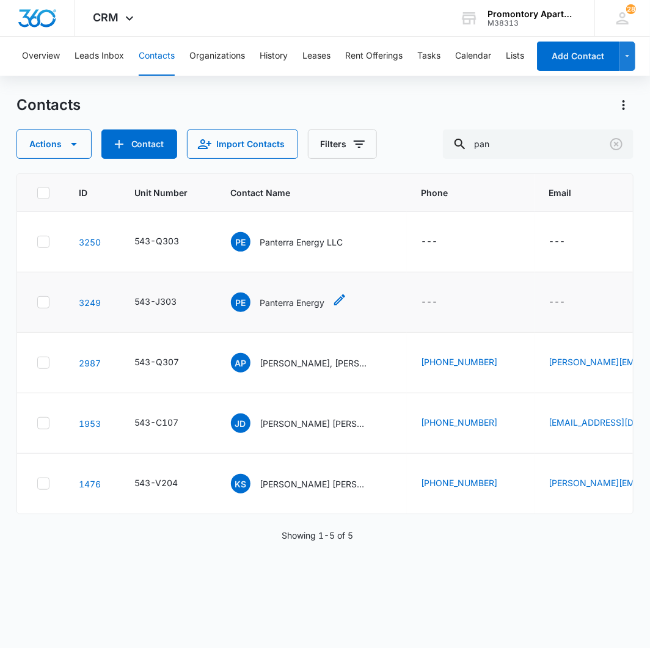
click at [241, 301] on span "PE" at bounding box center [241, 303] width 20 height 20
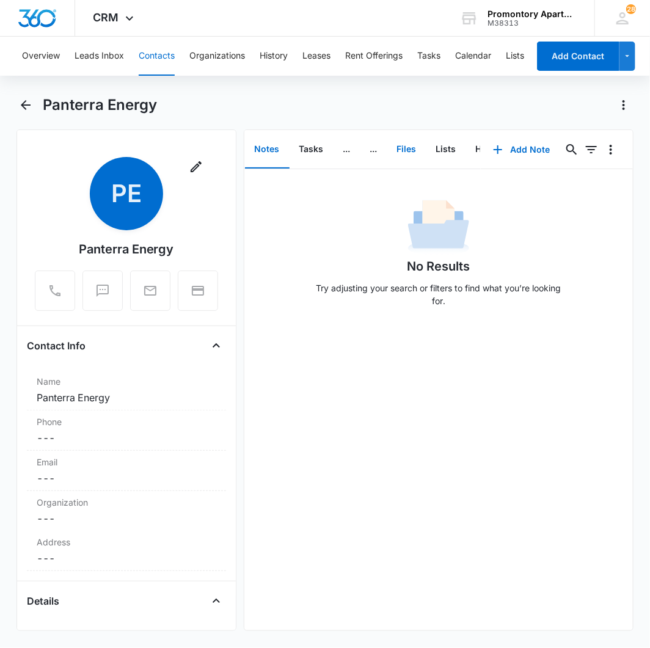
click at [415, 143] on button "Files" at bounding box center [406, 150] width 39 height 38
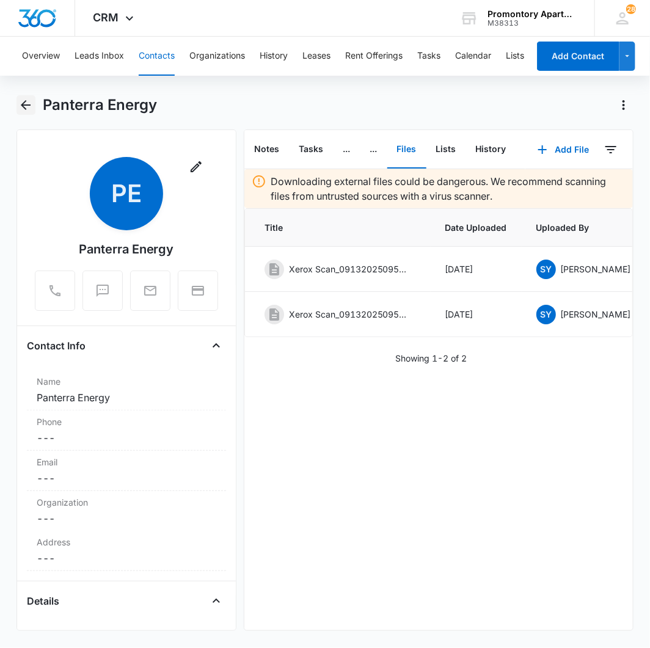
click at [26, 104] on icon "Back" at bounding box center [25, 105] width 15 height 15
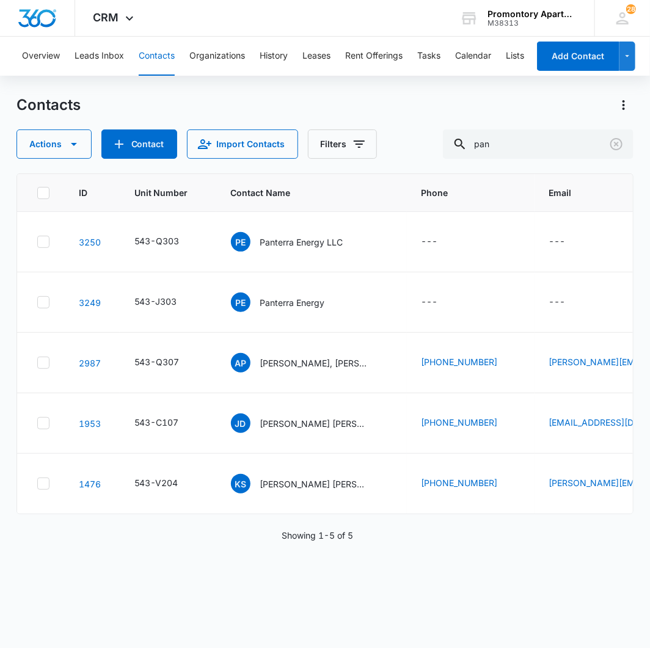
click at [241, 243] on span "PE" at bounding box center [241, 242] width 20 height 20
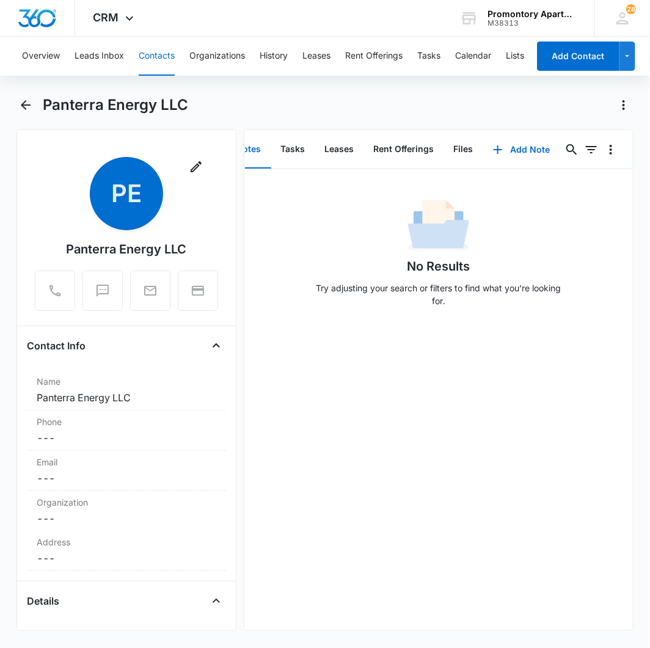
scroll to position [0, 27]
click at [450, 145] on button "Files" at bounding box center [455, 150] width 39 height 38
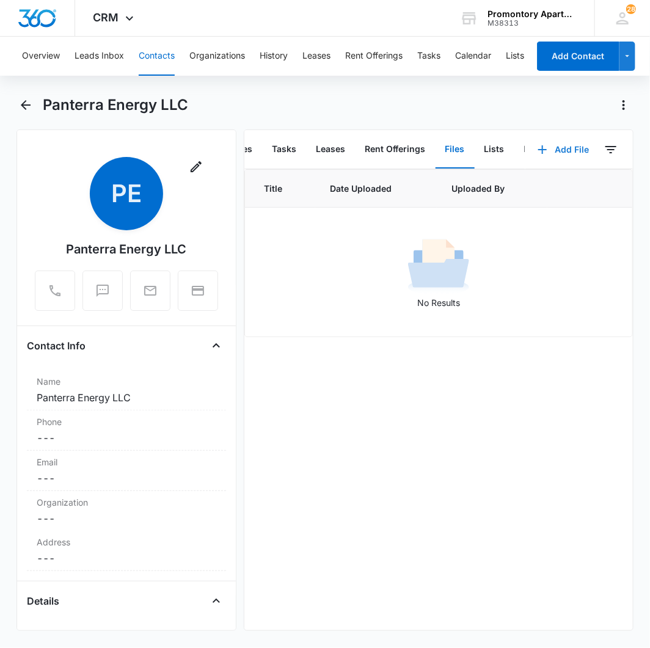
click at [558, 151] on button "Add File" at bounding box center [563, 149] width 76 height 29
click at [528, 191] on div "Upload Files" at bounding box center [547, 188] width 49 height 9
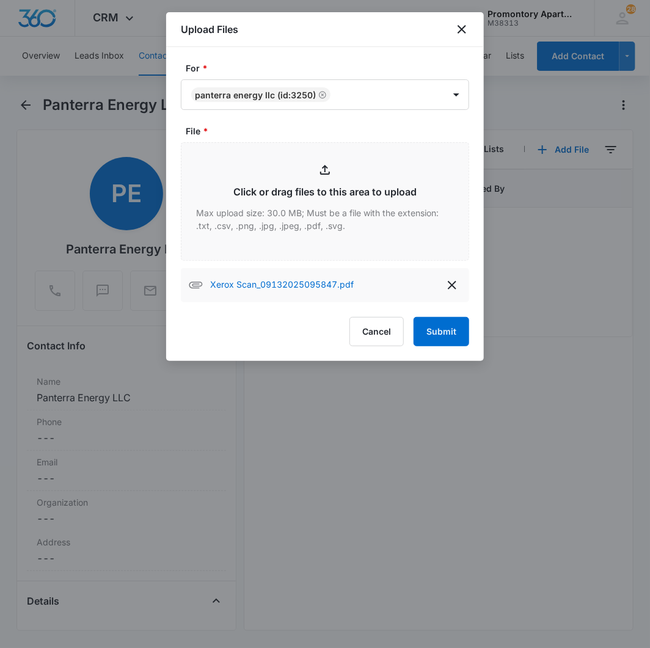
type input "C:\fakepath\Xerox Scan_09132025095909.pdf"
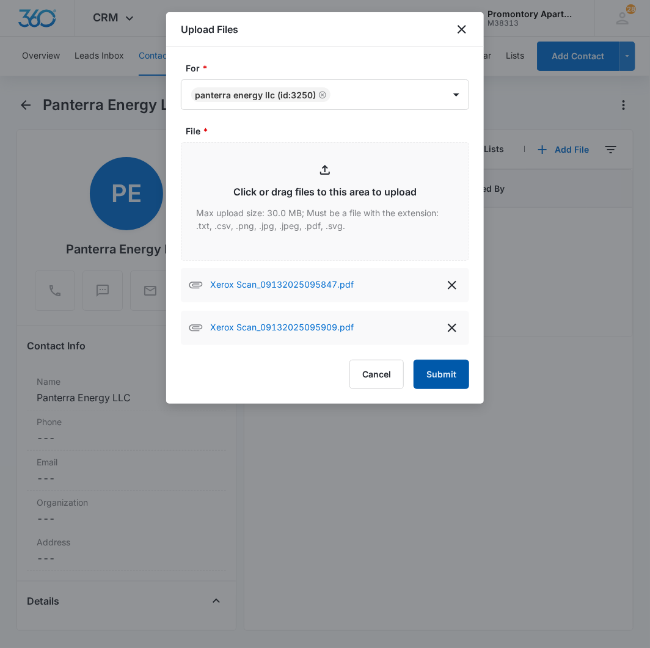
click at [428, 374] on button "Submit" at bounding box center [442, 374] width 56 height 29
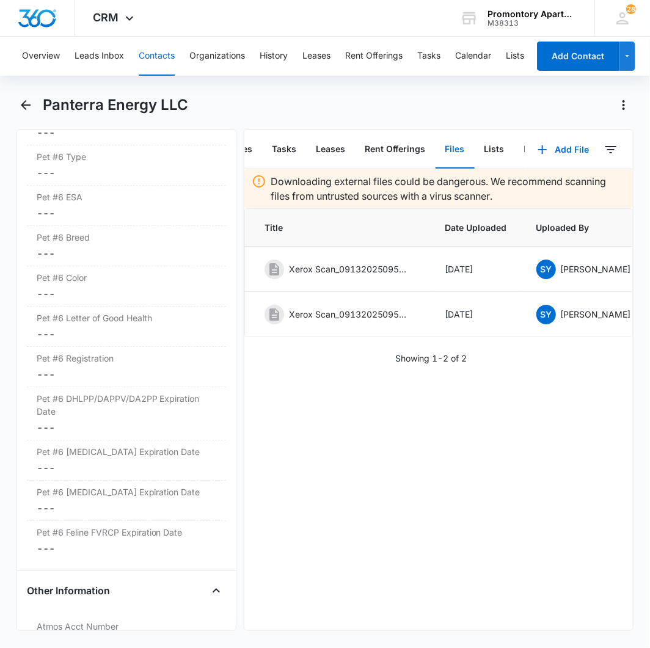
scroll to position [4344, 0]
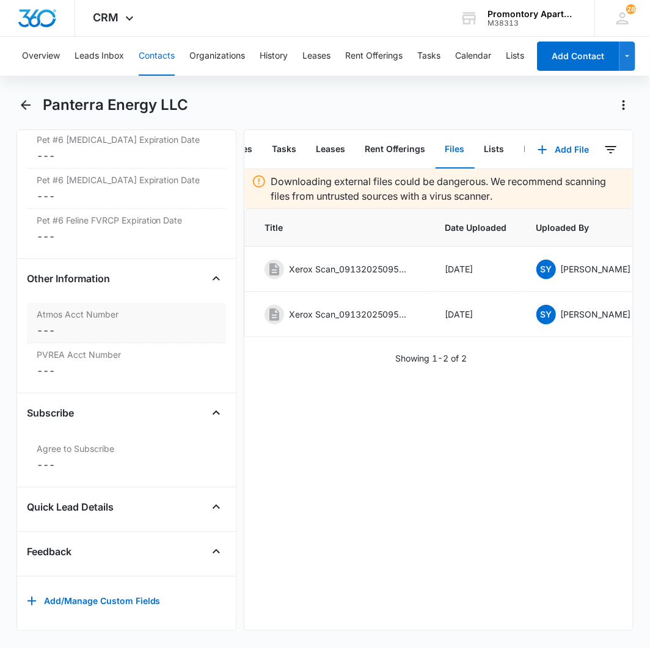
click at [68, 328] on div "Atmos Acct Number Cancel Save Changes ---" at bounding box center [126, 323] width 199 height 40
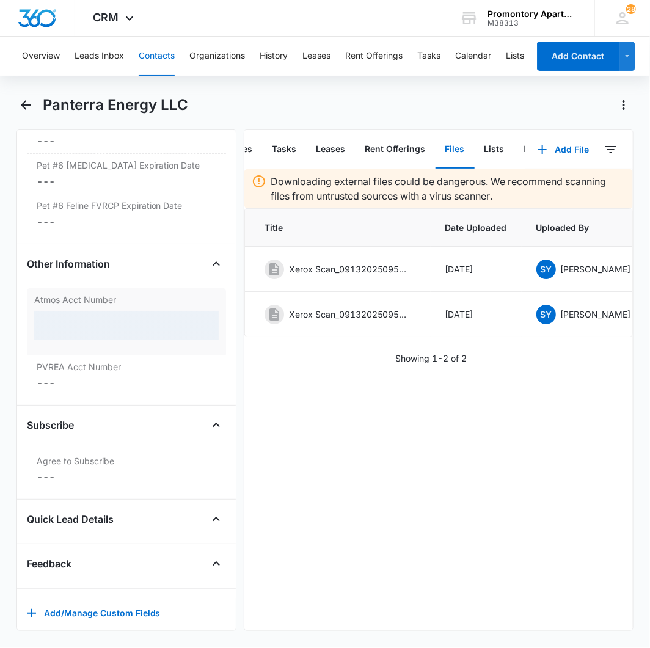
click at [70, 331] on div at bounding box center [126, 325] width 184 height 29
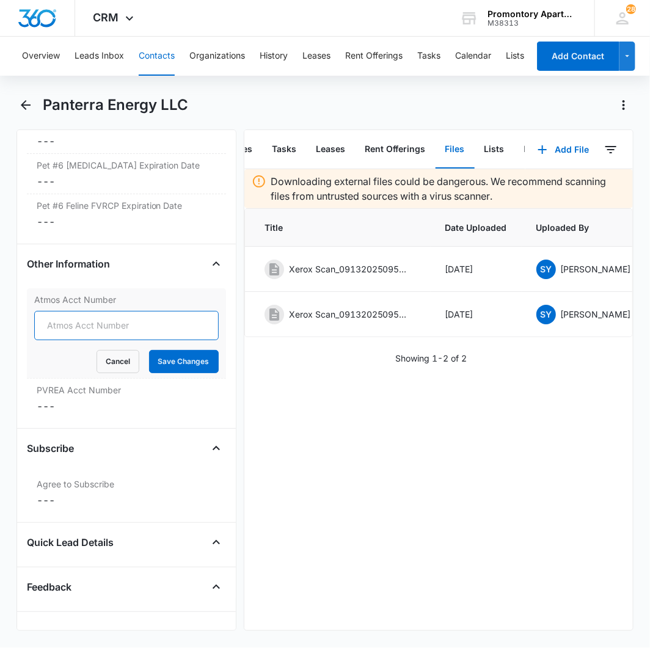
click at [70, 331] on input "Atmos Acct Number" at bounding box center [126, 325] width 184 height 29
type input "3073919791"
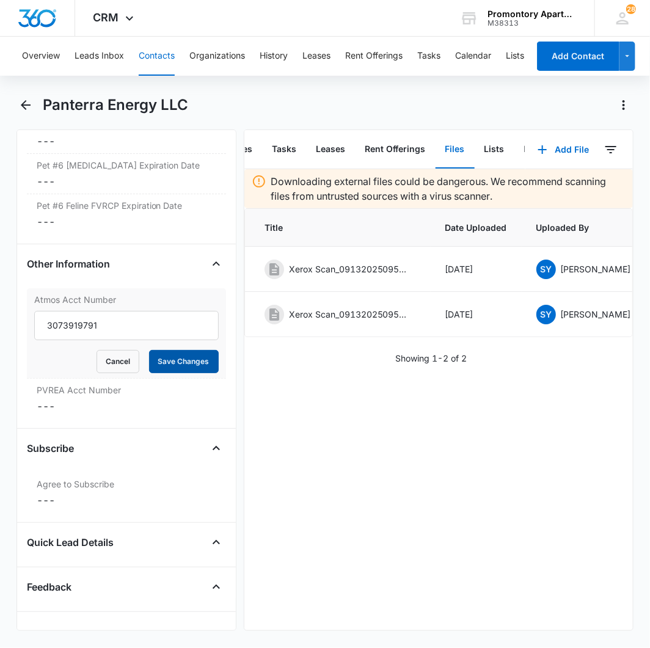
click at [162, 373] on button "Save Changes" at bounding box center [184, 361] width 70 height 23
click at [75, 412] on dd "Cancel Save Changes ---" at bounding box center [127, 406] width 180 height 15
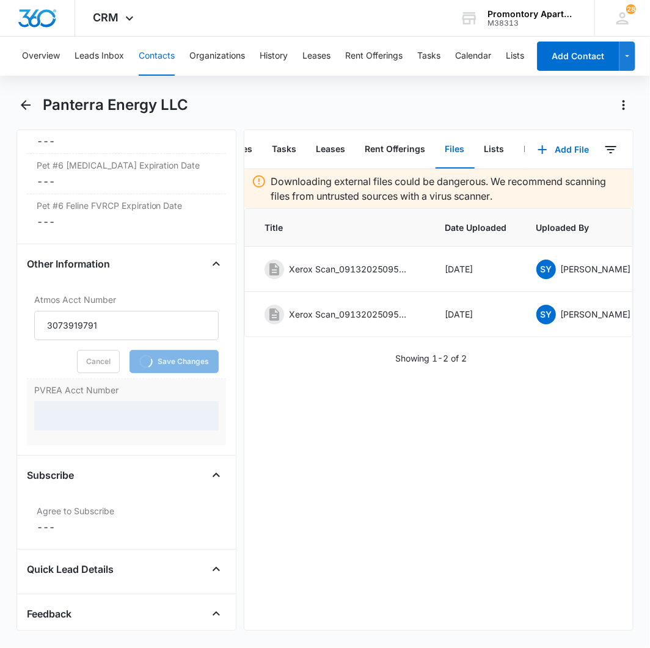
click at [73, 411] on div at bounding box center [126, 415] width 184 height 29
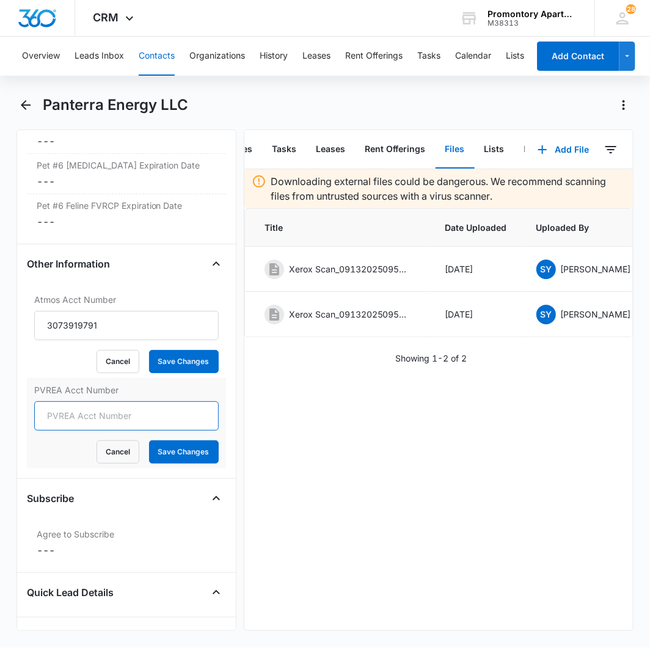
click at [72, 420] on input "PVREA Acct Number" at bounding box center [126, 415] width 184 height 29
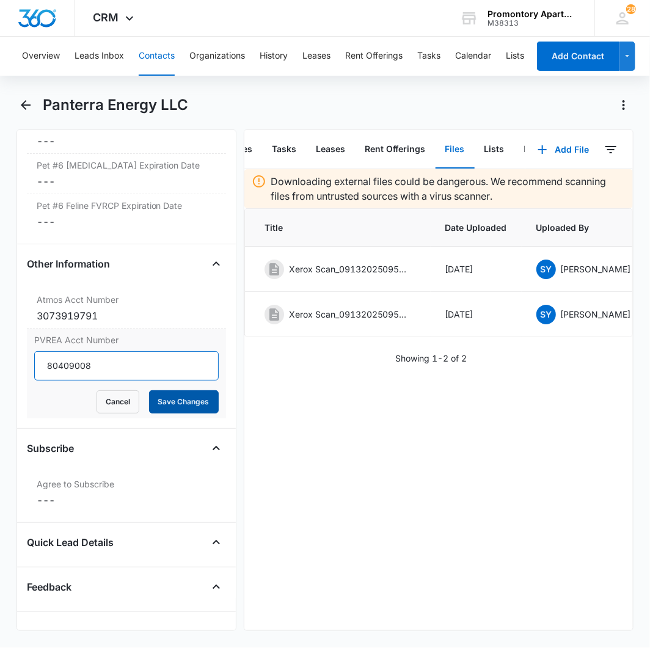
type input "80409008"
click at [193, 401] on button "Save Changes" at bounding box center [184, 401] width 70 height 23
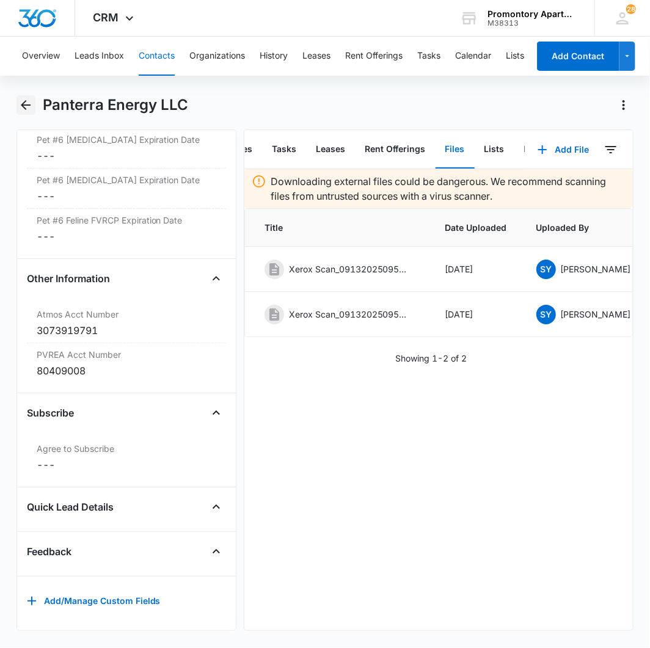
click at [29, 109] on icon "Back" at bounding box center [25, 105] width 15 height 15
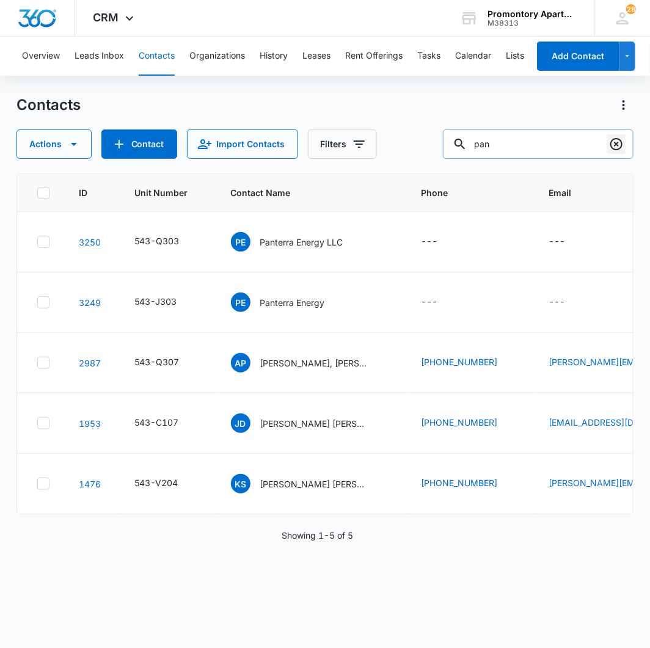
click at [621, 143] on icon "Clear" at bounding box center [616, 144] width 12 height 12
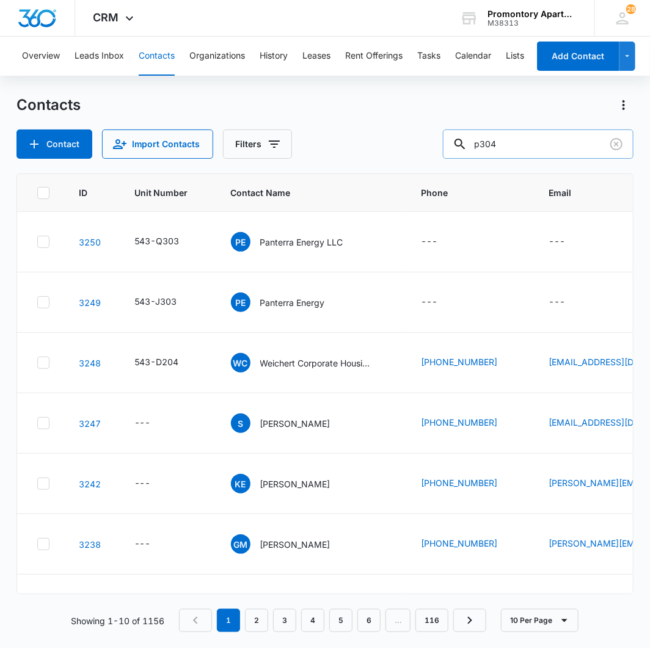
type input "p304"
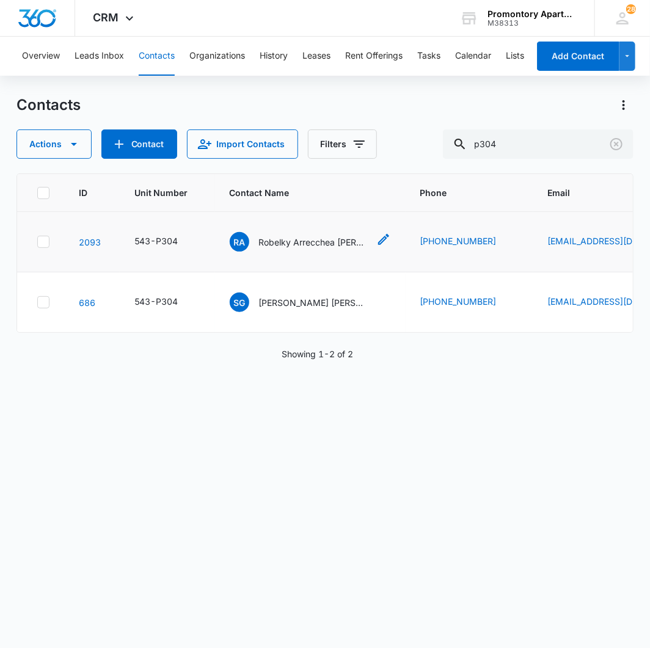
click at [234, 239] on span "RA" at bounding box center [240, 242] width 20 height 20
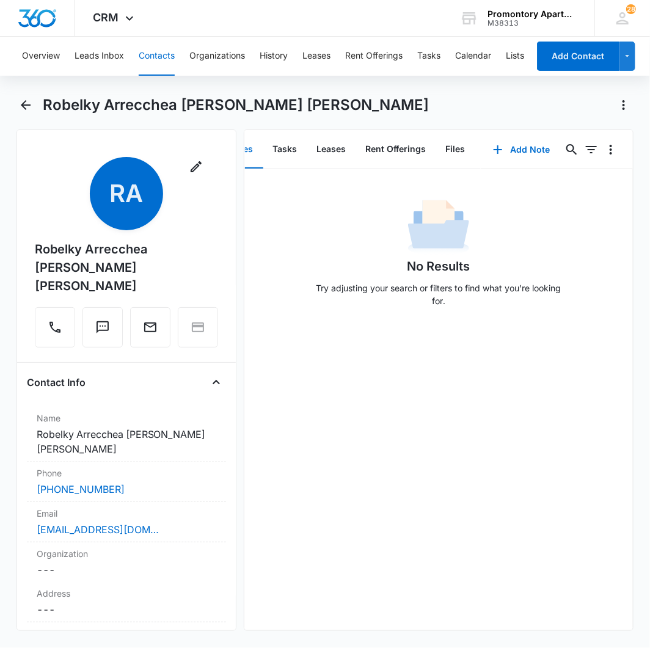
scroll to position [0, 27]
click at [453, 142] on button "Files" at bounding box center [455, 150] width 39 height 38
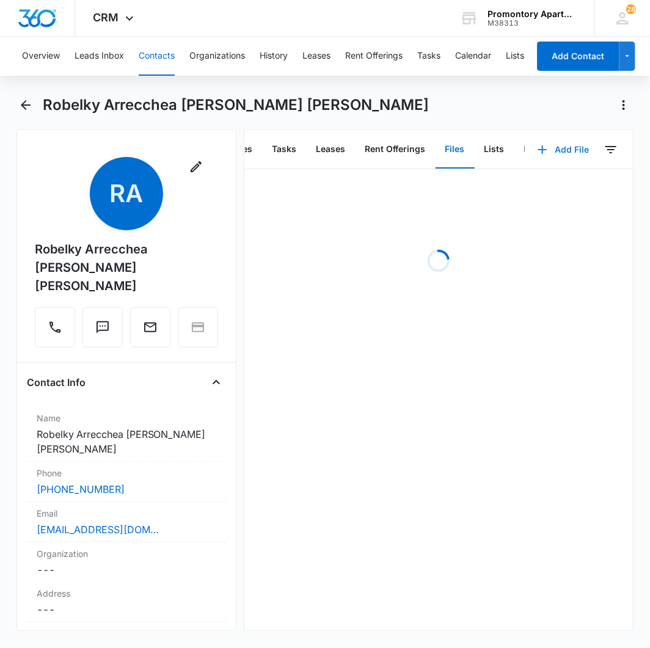
click at [535, 150] on icon "button" at bounding box center [542, 149] width 15 height 15
click at [523, 191] on div "Upload Files" at bounding box center [547, 188] width 49 height 9
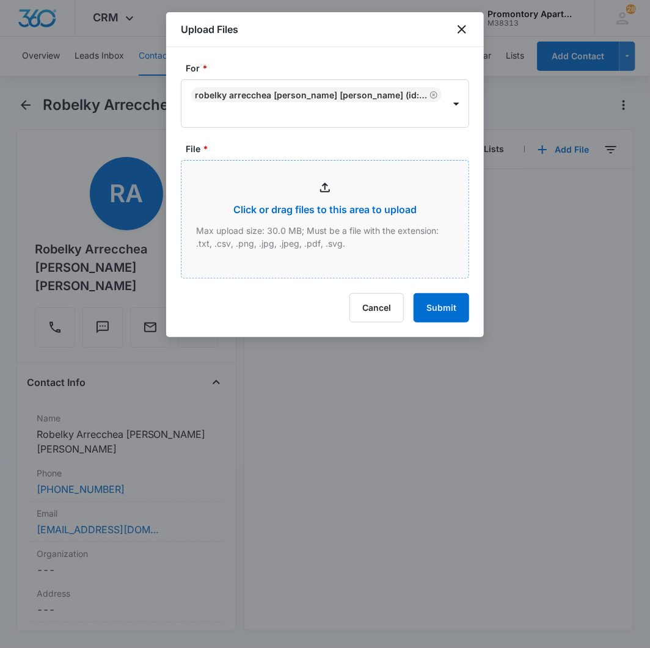
type input "C:\fakepath\Xerox Scan_09132025101332.pdf"
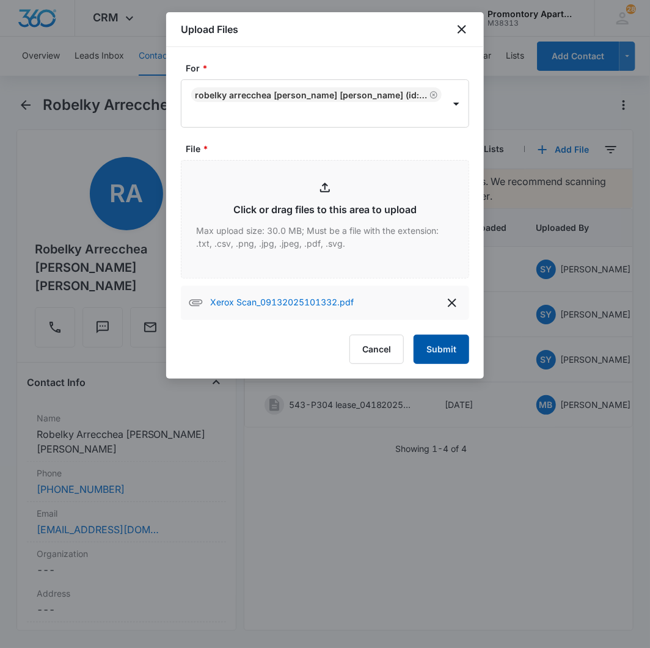
click at [444, 351] on button "Submit" at bounding box center [442, 349] width 56 height 29
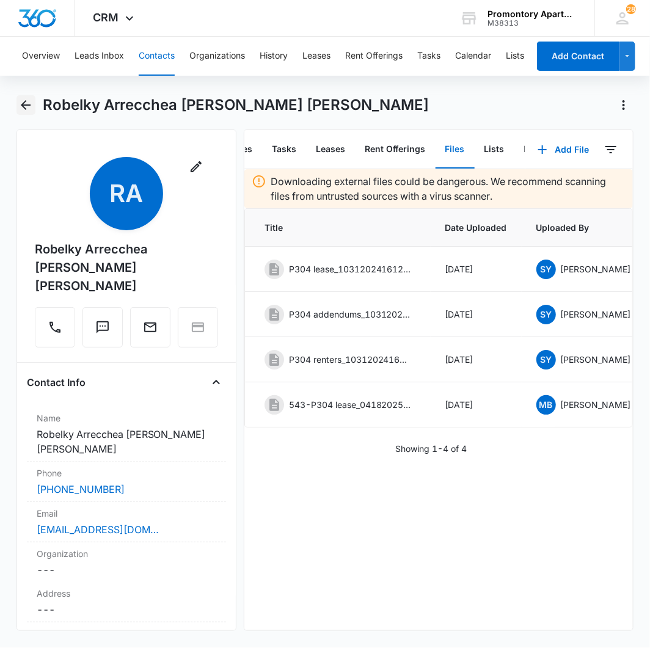
click at [18, 104] on icon "Back" at bounding box center [25, 105] width 15 height 15
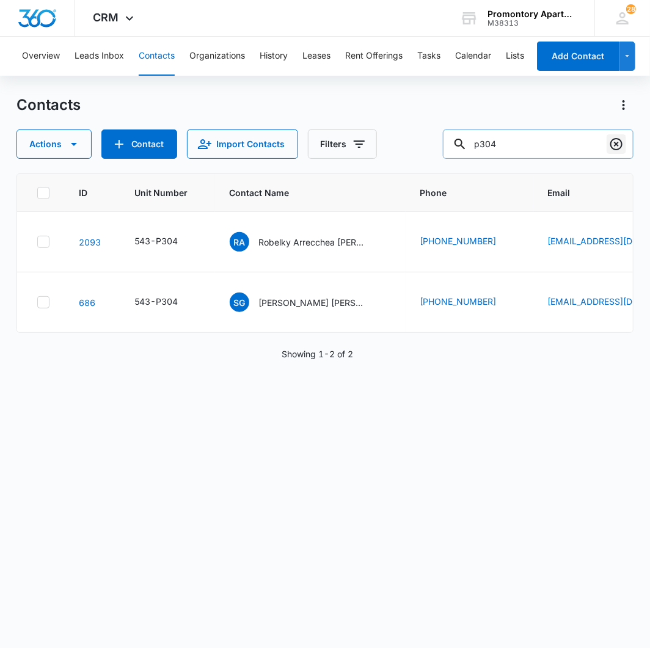
click at [623, 148] on icon "Clear" at bounding box center [616, 144] width 15 height 15
